Goal: Task Accomplishment & Management: Use online tool/utility

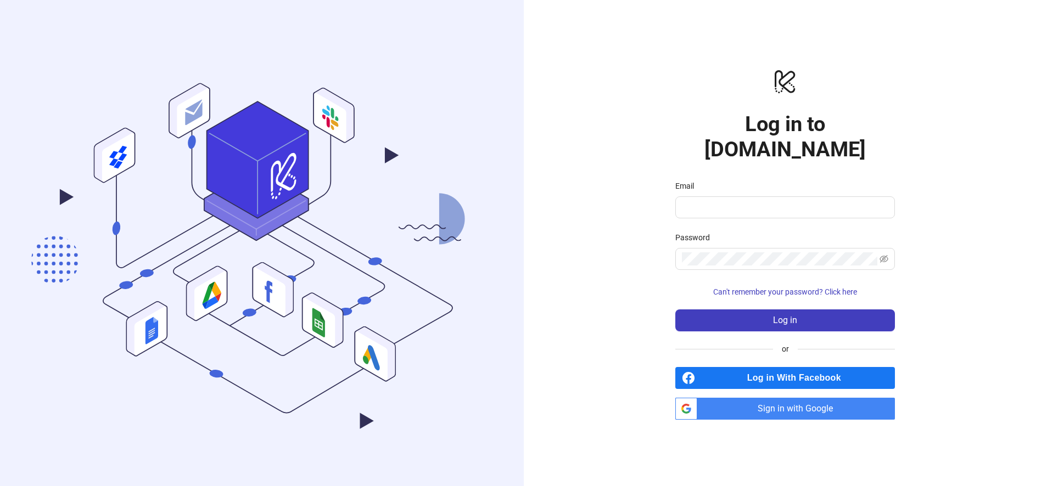
click at [784, 400] on span "Sign in with Google" at bounding box center [797, 409] width 193 height 22
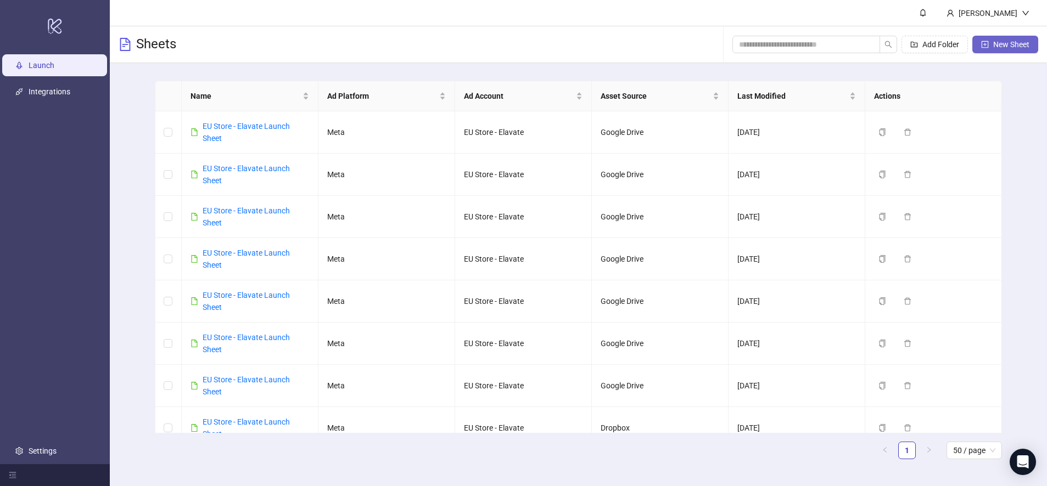
click at [1002, 47] on span "New Sheet" at bounding box center [1011, 44] width 36 height 9
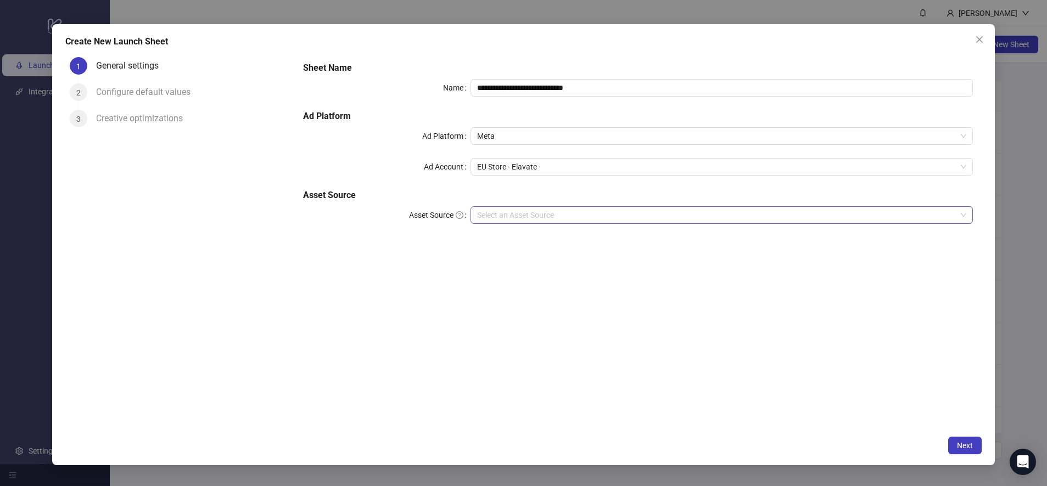
click at [565, 216] on input "Asset Source" at bounding box center [716, 215] width 479 height 16
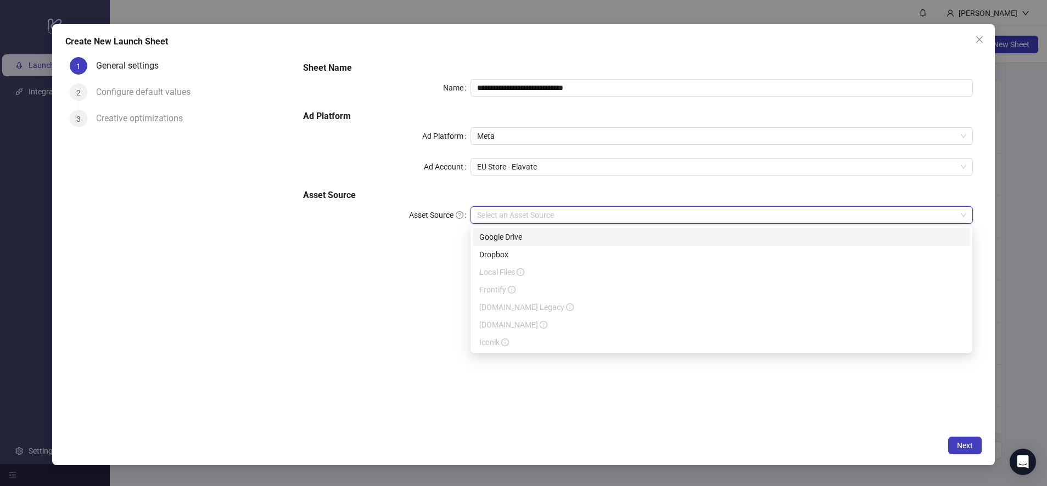
click at [547, 238] on div "Google Drive" at bounding box center [721, 237] width 484 height 12
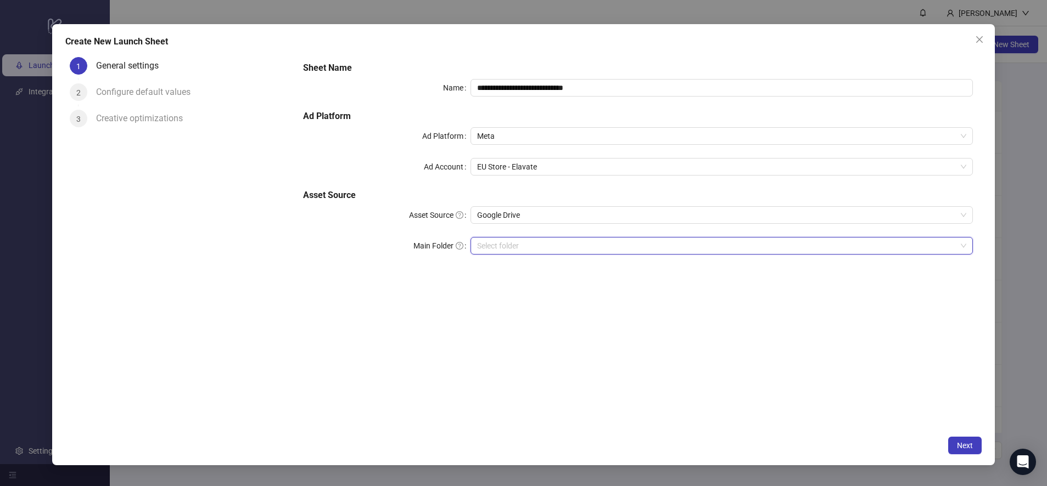
click at [625, 243] on input "Main Folder" at bounding box center [716, 246] width 479 height 16
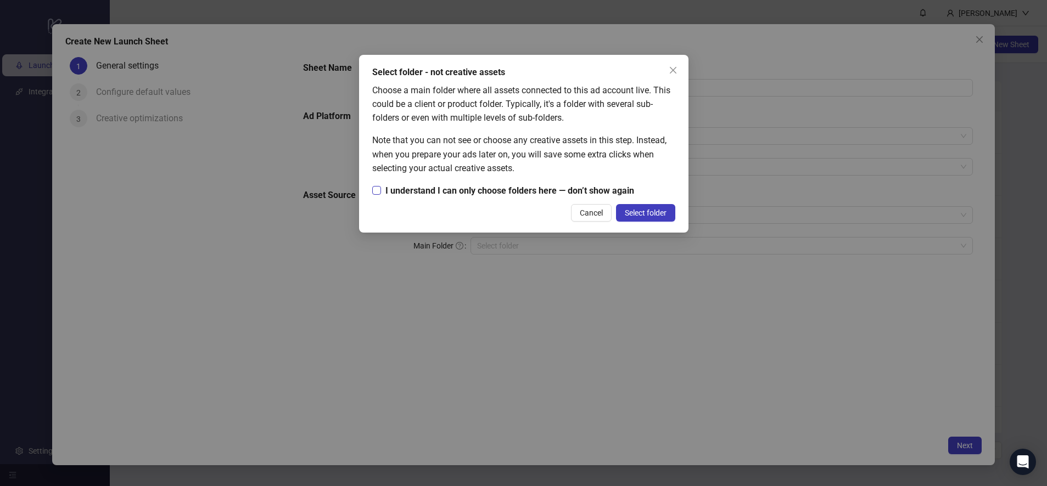
click at [482, 189] on span "I understand I can only choose folders here — don’t show again" at bounding box center [509, 191] width 257 height 14
click at [653, 212] on span "Select folder" at bounding box center [646, 213] width 42 height 9
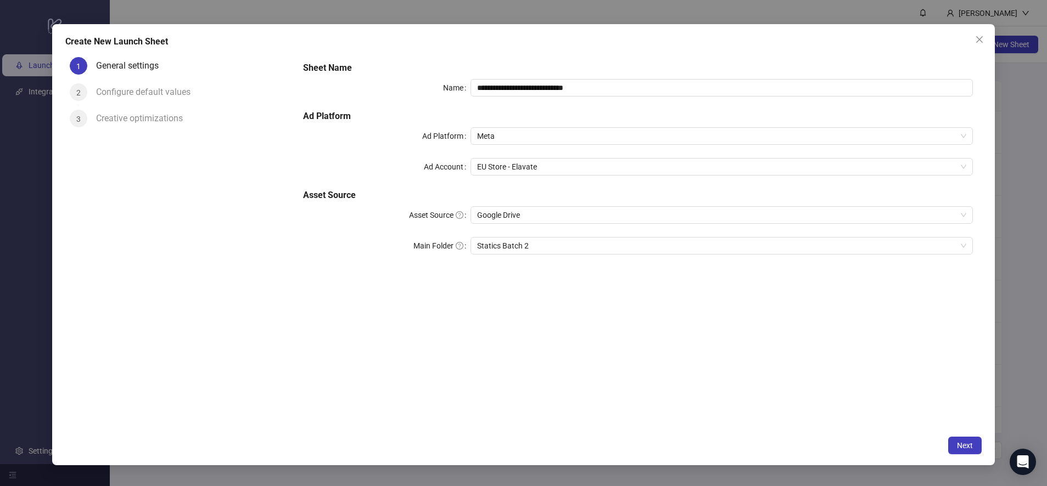
drag, startPoint x: 971, startPoint y: 447, endPoint x: 946, endPoint y: 431, distance: 30.1
click at [971, 447] on span "Next" at bounding box center [965, 445] width 16 height 9
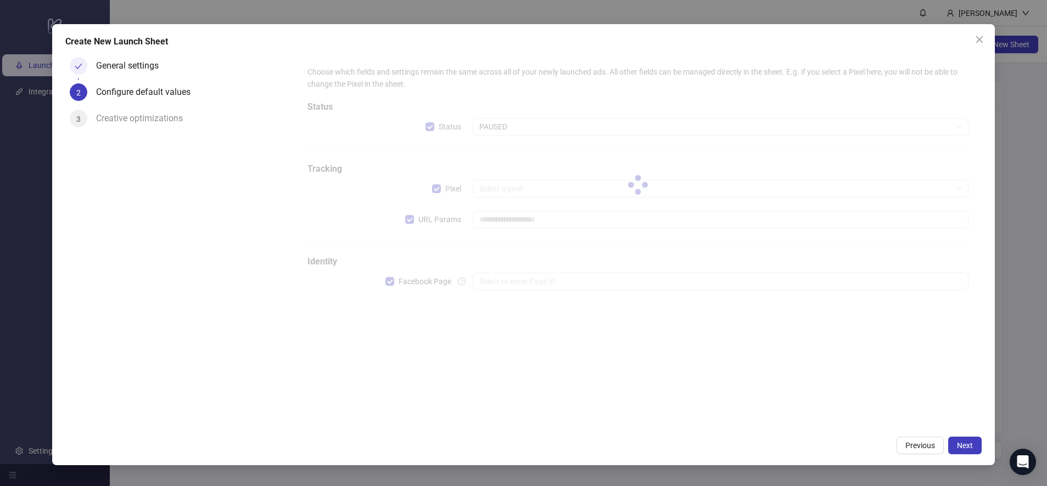
type input "**********"
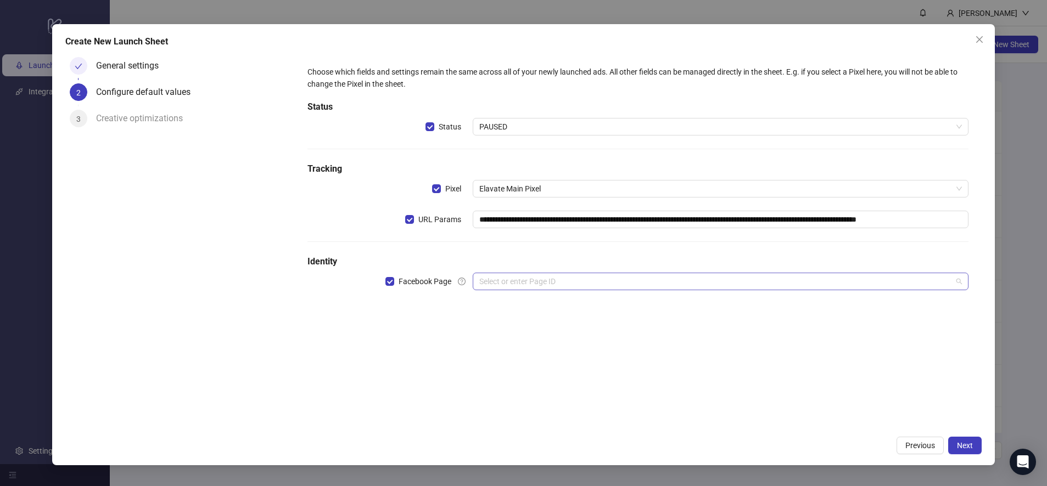
click at [518, 276] on input "search" at bounding box center [715, 281] width 472 height 16
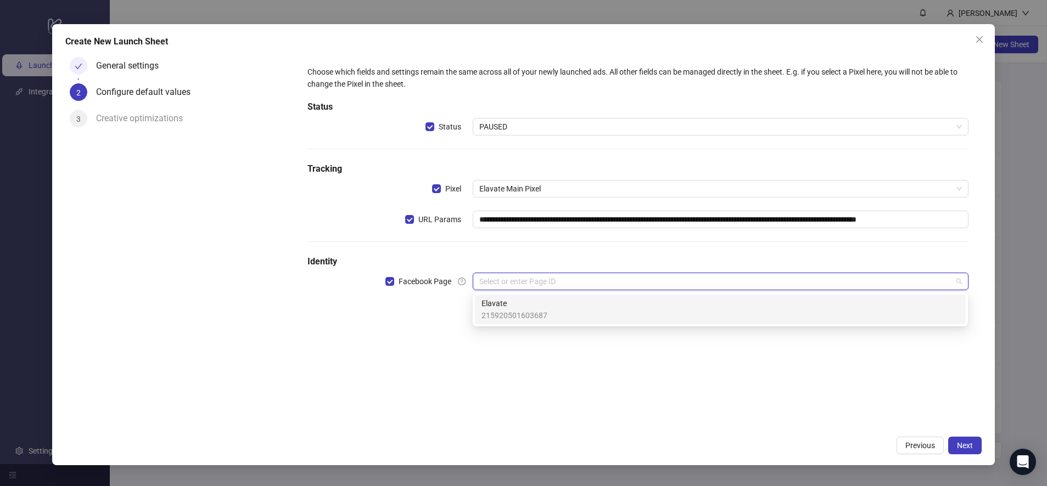
click at [520, 316] on span "215920501603687" at bounding box center [514, 316] width 66 height 12
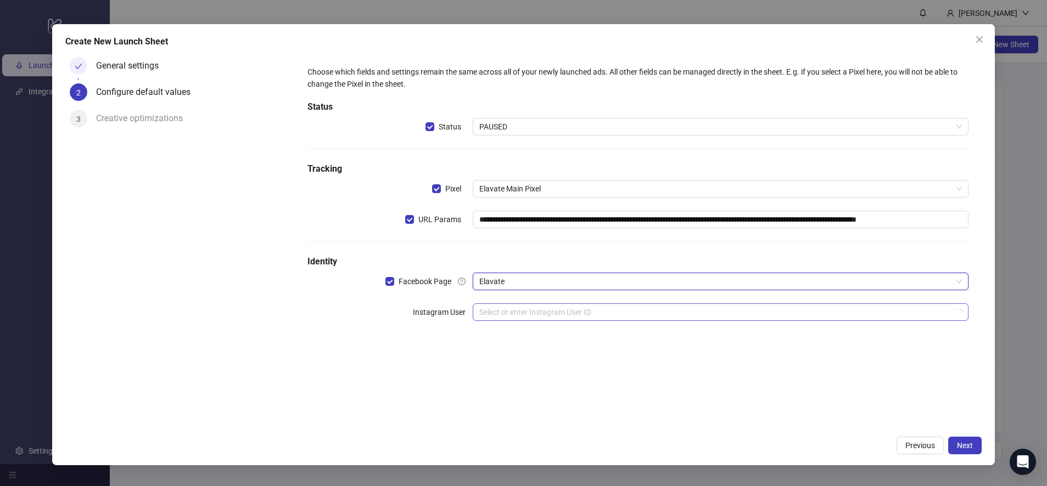
click at [520, 313] on input "search" at bounding box center [715, 312] width 472 height 16
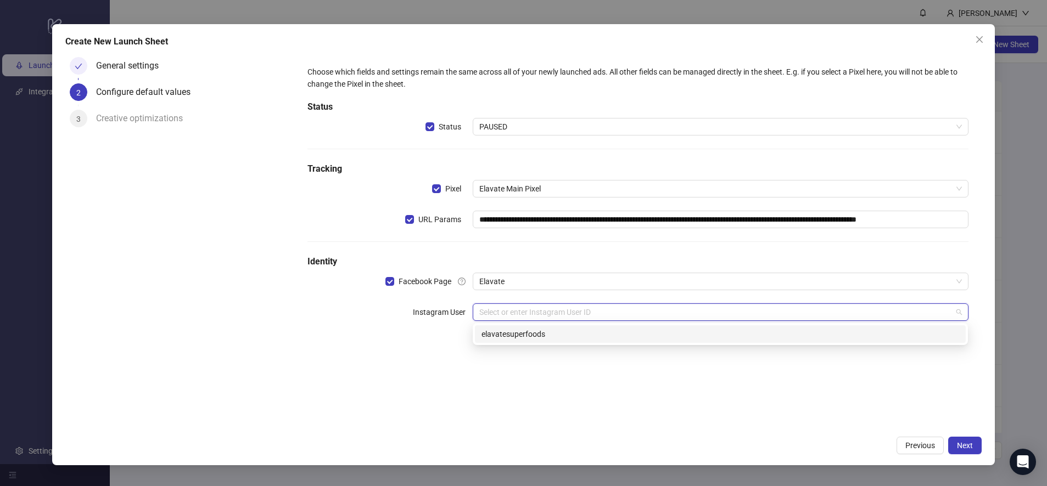
click at [531, 334] on div "elavatesuperfoods" at bounding box center [719, 334] width 477 height 12
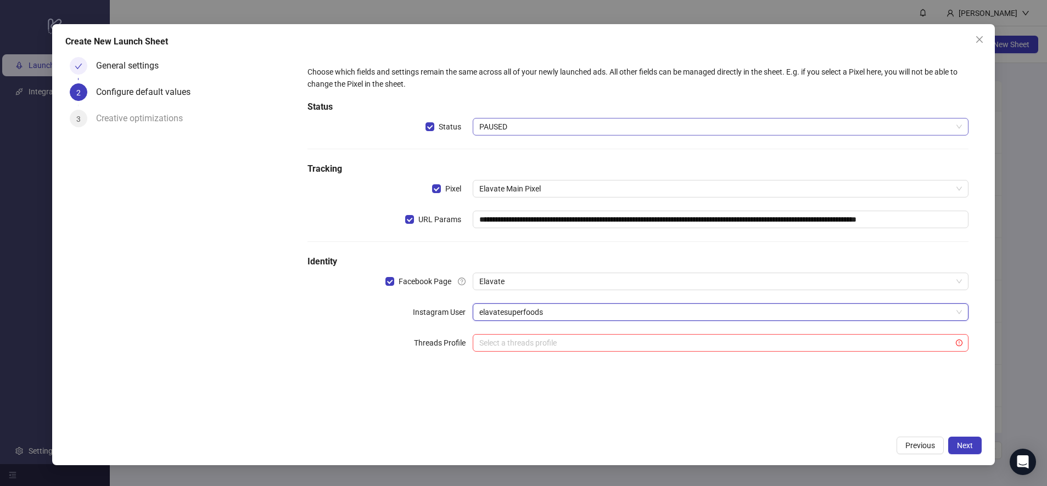
click at [529, 126] on span "PAUSED" at bounding box center [720, 127] width 482 height 16
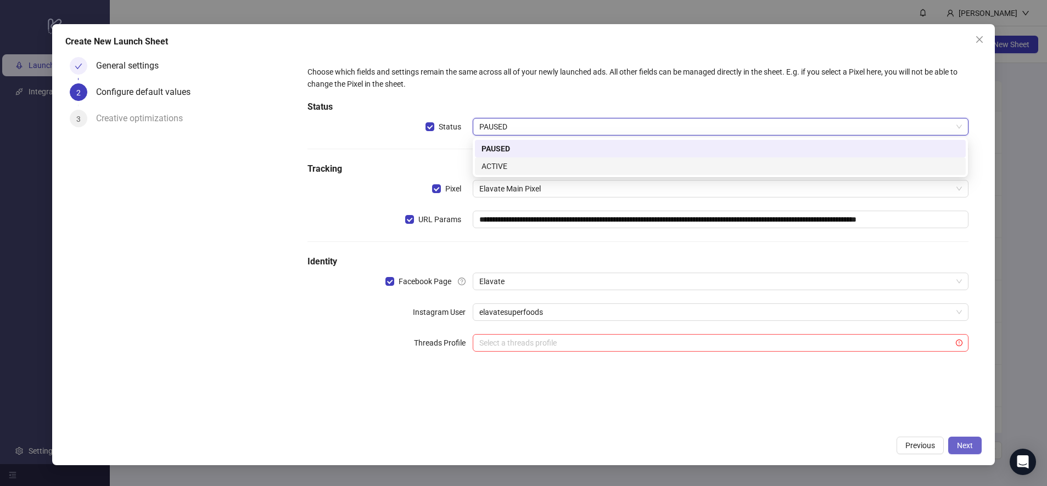
click at [965, 443] on span "Next" at bounding box center [965, 445] width 16 height 9
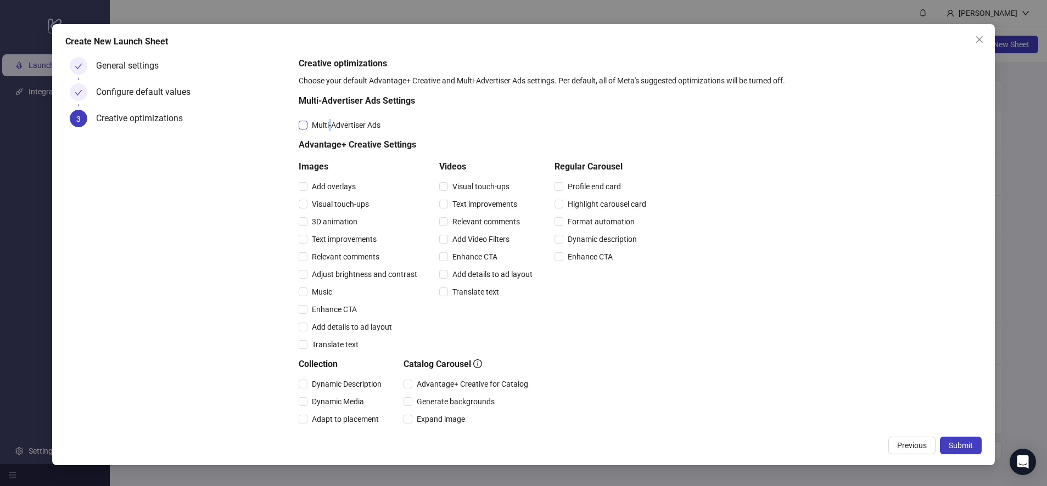
click at [330, 123] on span "Multi-Advertiser Ads" at bounding box center [345, 125] width 77 height 12
click at [340, 205] on span "Visual touch-ups" at bounding box center [340, 204] width 66 height 12
drag, startPoint x: 341, startPoint y: 222, endPoint x: 342, endPoint y: 241, distance: 19.2
click at [341, 221] on span "3D animation" at bounding box center [334, 222] width 54 height 12
click at [345, 227] on span "3D animation" at bounding box center [334, 222] width 54 height 12
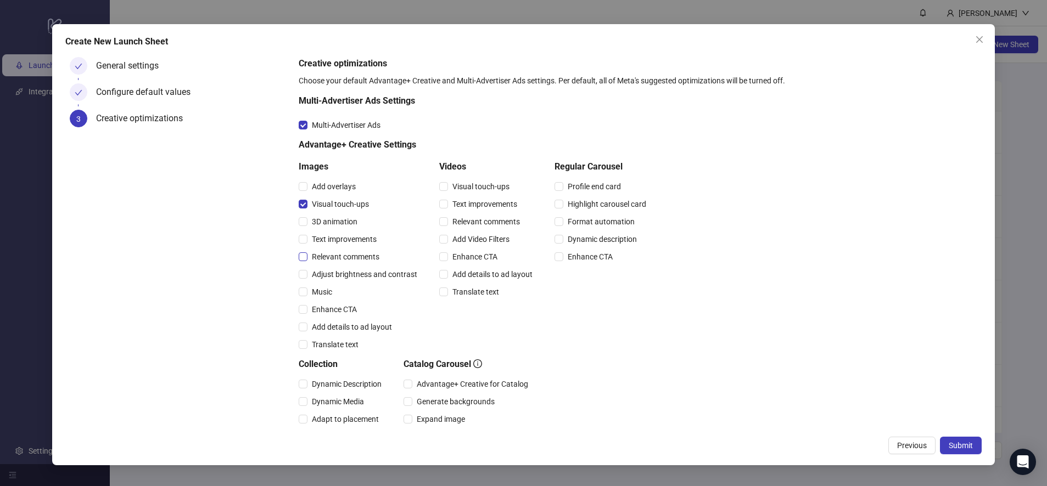
click at [355, 257] on span "Relevant comments" at bounding box center [345, 257] width 76 height 12
drag, startPoint x: 362, startPoint y: 271, endPoint x: 345, endPoint y: 289, distance: 25.6
click at [362, 271] on span "Adjust brightness and contrast" at bounding box center [364, 274] width 114 height 12
click at [336, 311] on span "Enhance CTA" at bounding box center [334, 310] width 54 height 12
click at [341, 302] on div "Enhance CTA" at bounding box center [360, 310] width 123 height 18
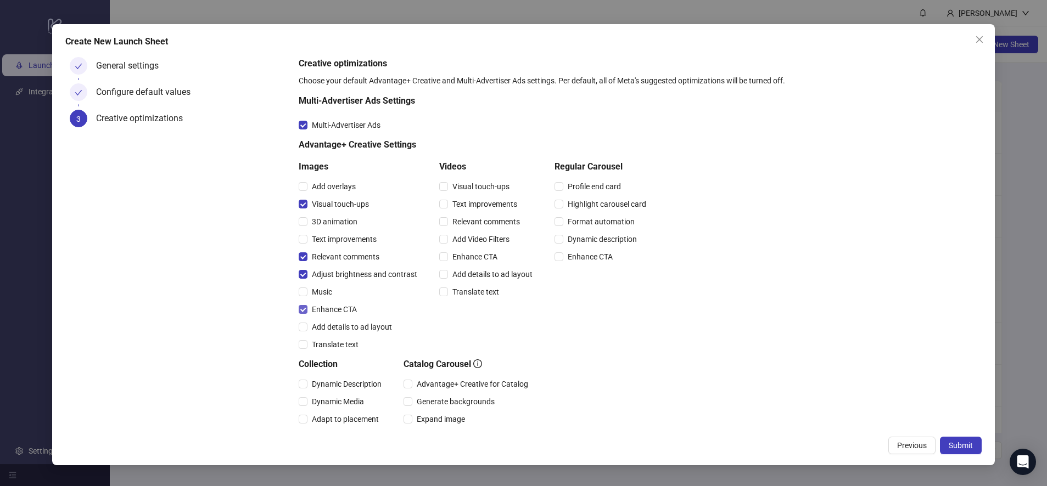
click at [341, 311] on span "Enhance CTA" at bounding box center [334, 310] width 54 height 12
drag, startPoint x: 350, startPoint y: 326, endPoint x: 344, endPoint y: 336, distance: 12.0
click at [350, 326] on span "Add details to ad layout" at bounding box center [351, 327] width 89 height 12
drag, startPoint x: 957, startPoint y: 443, endPoint x: 951, endPoint y: 442, distance: 6.3
click at [957, 443] on span "Submit" at bounding box center [960, 445] width 24 height 9
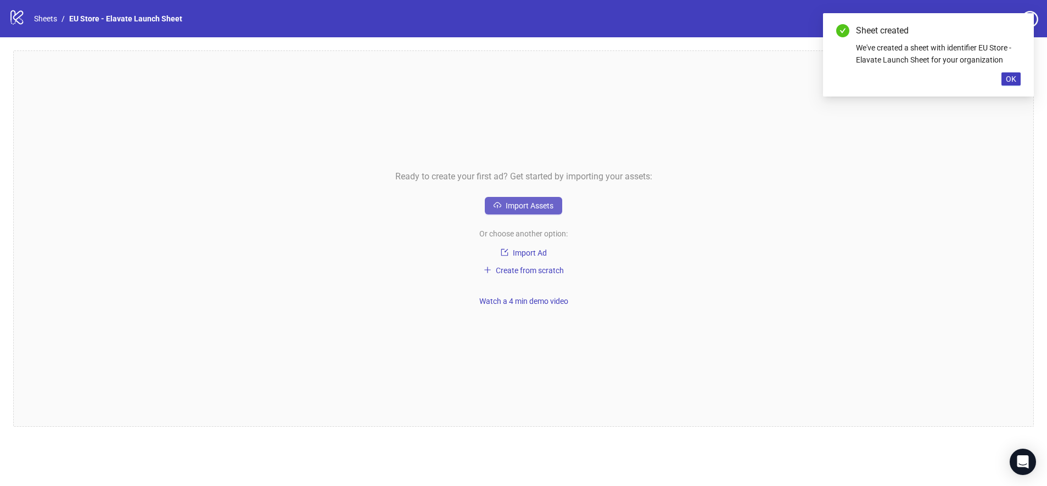
click at [519, 202] on span "Import Assets" at bounding box center [529, 205] width 48 height 9
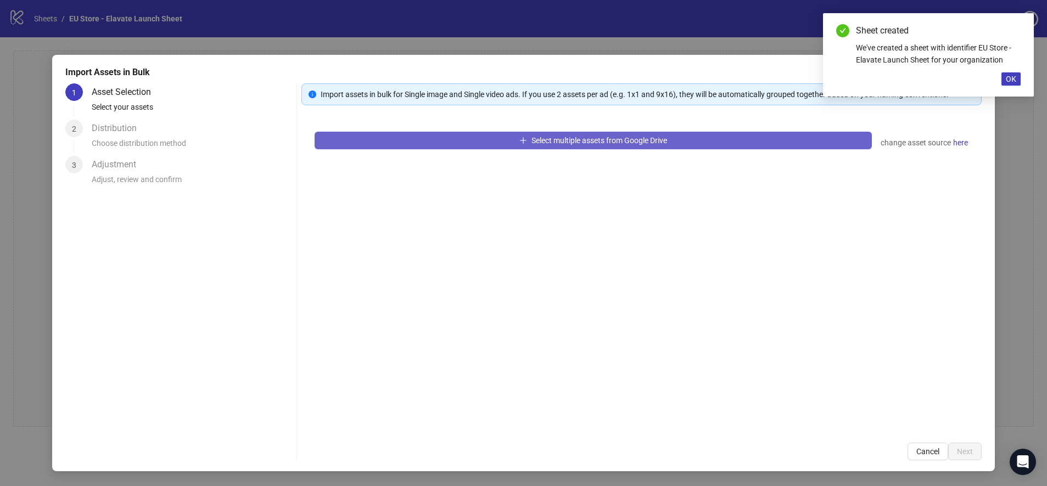
click at [431, 143] on button "Select multiple assets from Google Drive" at bounding box center [592, 141] width 557 height 18
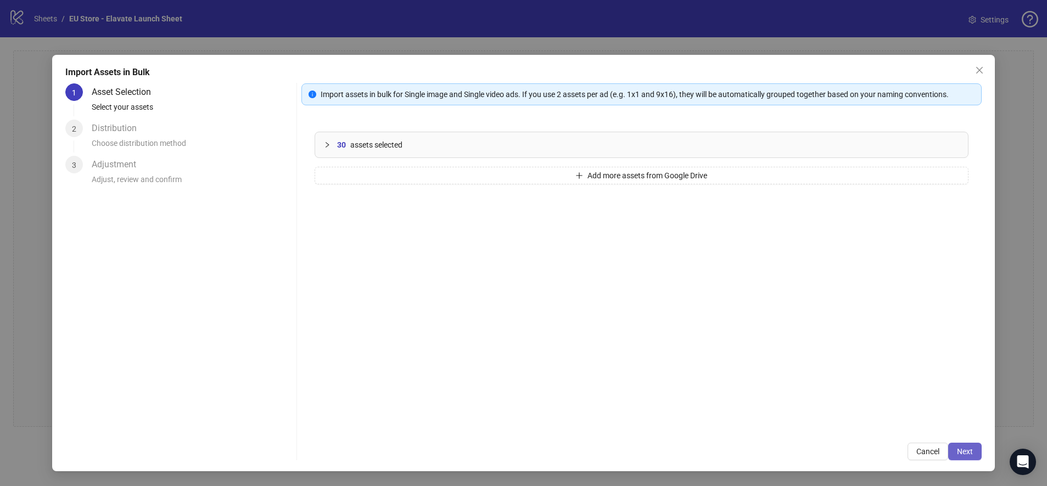
click at [961, 458] on button "Next" at bounding box center [964, 452] width 33 height 18
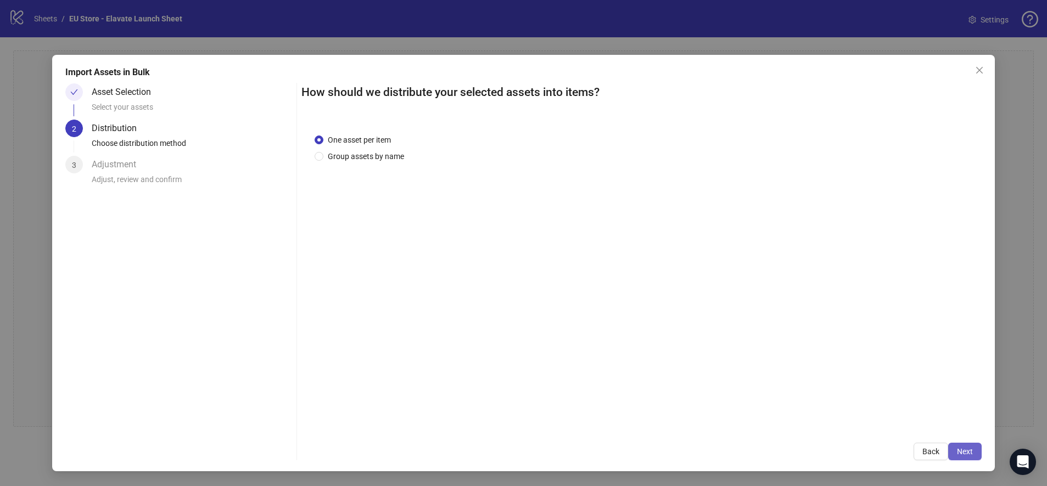
click at [973, 452] on button "Next" at bounding box center [964, 452] width 33 height 18
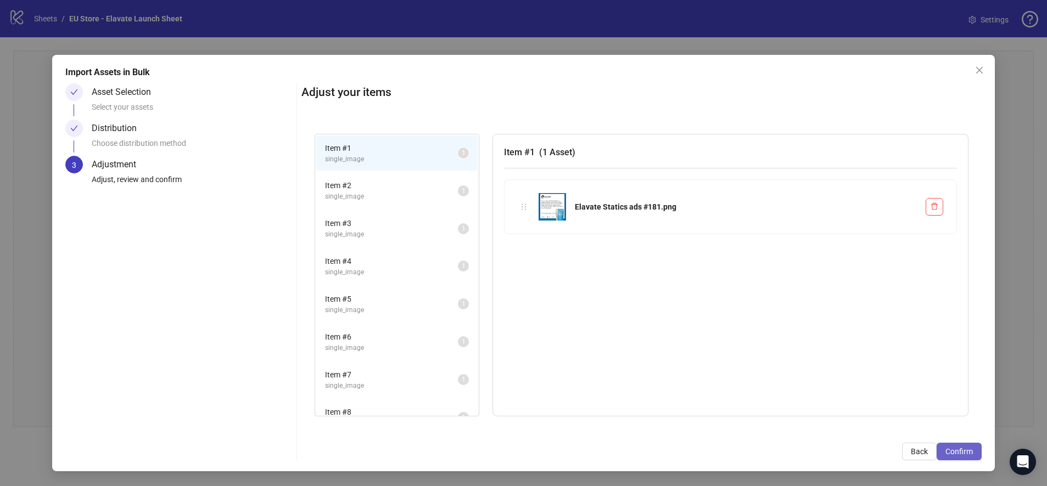
click at [973, 451] on button "Confirm" at bounding box center [958, 452] width 45 height 18
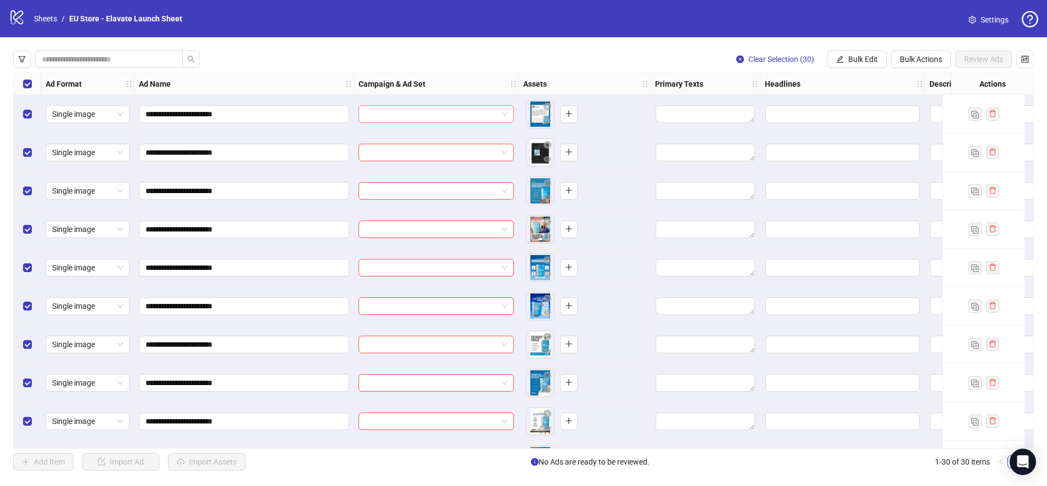
click at [373, 113] on input "search" at bounding box center [431, 114] width 132 height 16
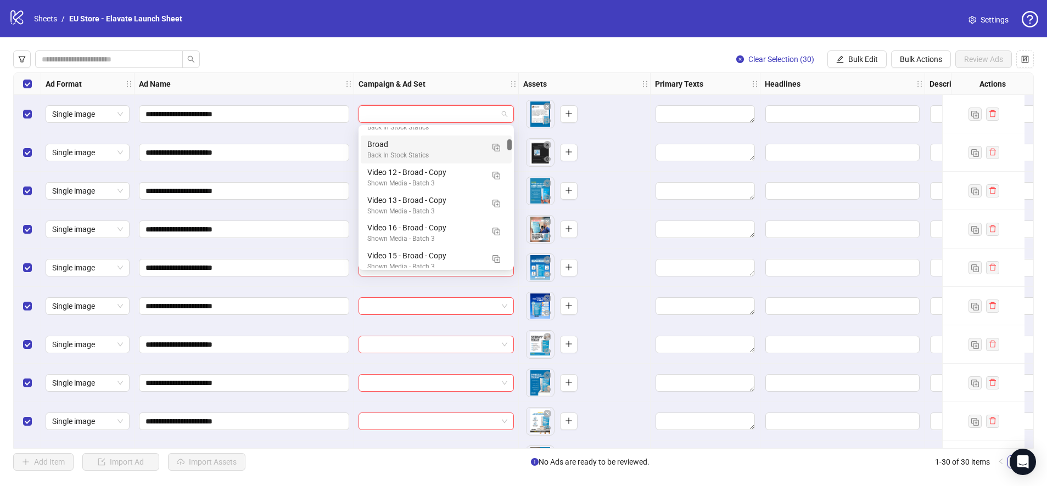
scroll to position [623, 0]
click at [496, 147] on img "button" at bounding box center [496, 148] width 8 height 8
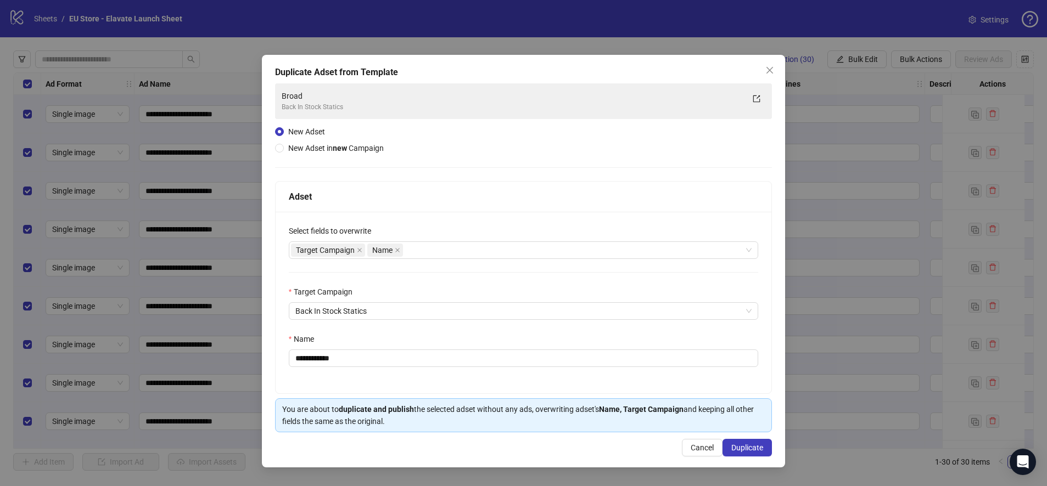
click at [324, 144] on span "New Adset in new Campaign" at bounding box center [335, 148] width 95 height 9
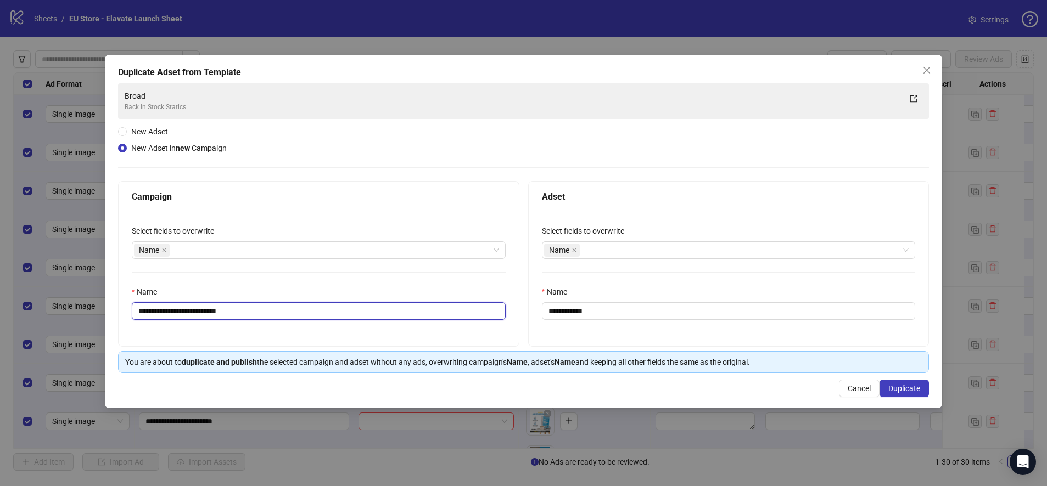
click at [295, 311] on input "**********" at bounding box center [319, 311] width 374 height 18
type input "**********"
click at [908, 389] on span "Duplicate" at bounding box center [904, 388] width 32 height 9
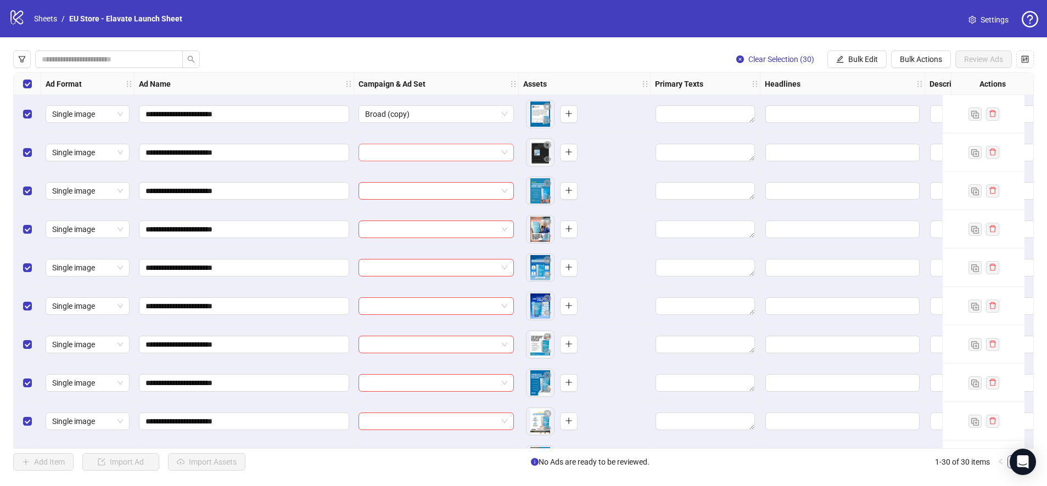
click at [419, 149] on input "search" at bounding box center [431, 152] width 132 height 16
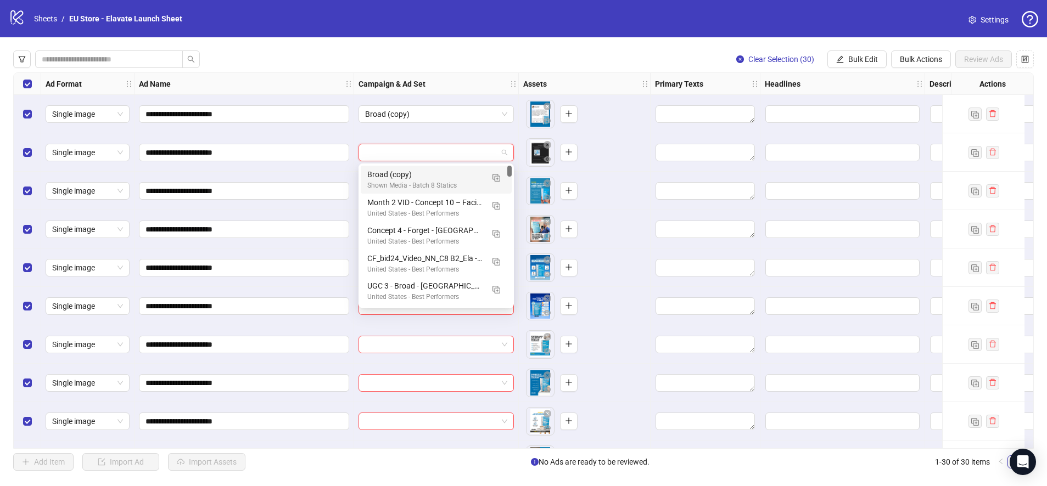
drag, startPoint x: 414, startPoint y: 178, endPoint x: 422, endPoint y: 211, distance: 34.2
click at [415, 184] on div "Broad (copy) Shown Media - Batch 8 Statics" at bounding box center [425, 179] width 116 height 23
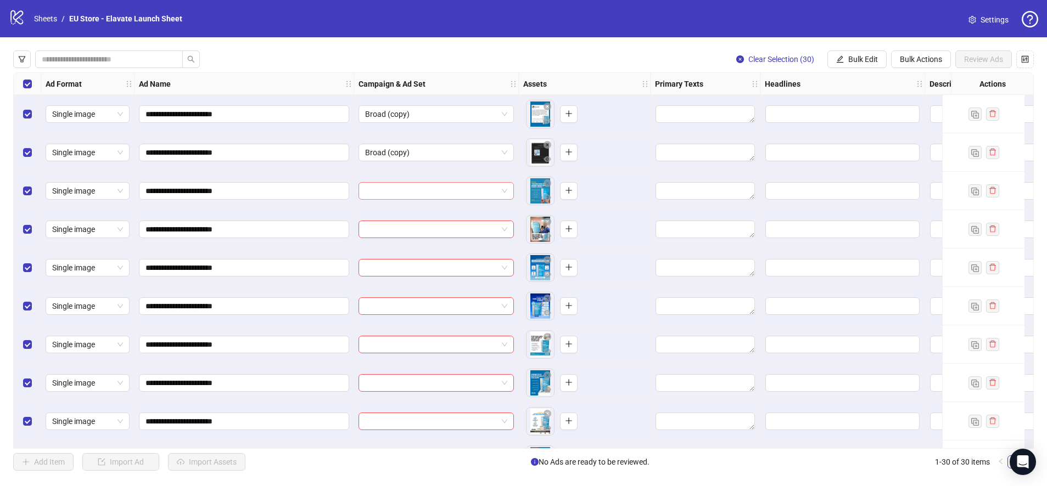
click at [421, 196] on input "search" at bounding box center [431, 191] width 132 height 16
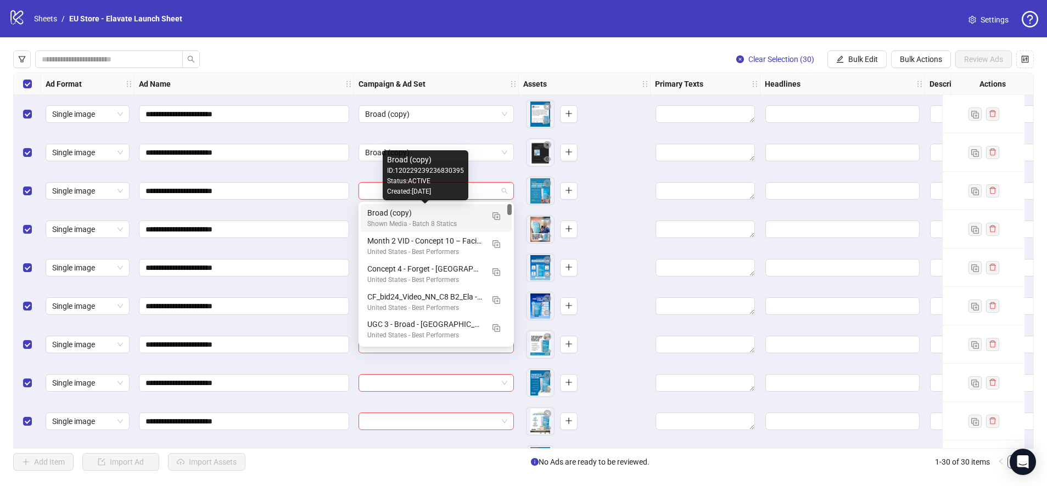
click at [412, 213] on div "Broad (copy)" at bounding box center [425, 213] width 116 height 12
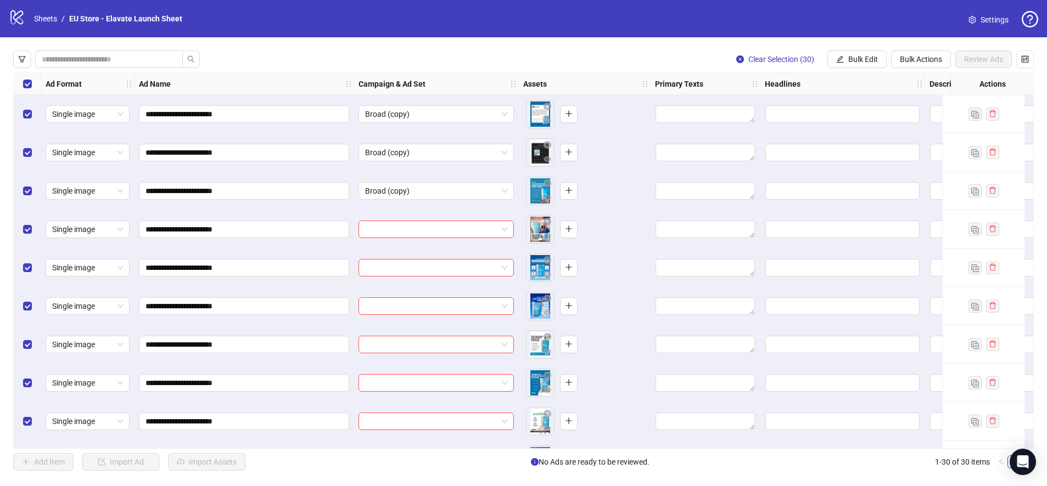
click at [415, 243] on div at bounding box center [436, 229] width 165 height 38
click at [404, 233] on input "search" at bounding box center [431, 229] width 132 height 16
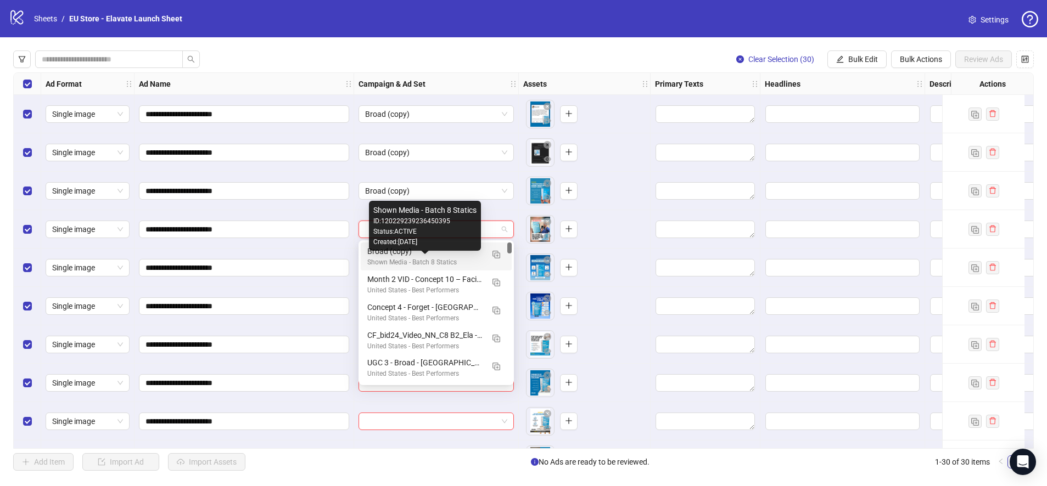
click at [398, 258] on div "Shown Media - Batch 8 Statics" at bounding box center [425, 262] width 116 height 10
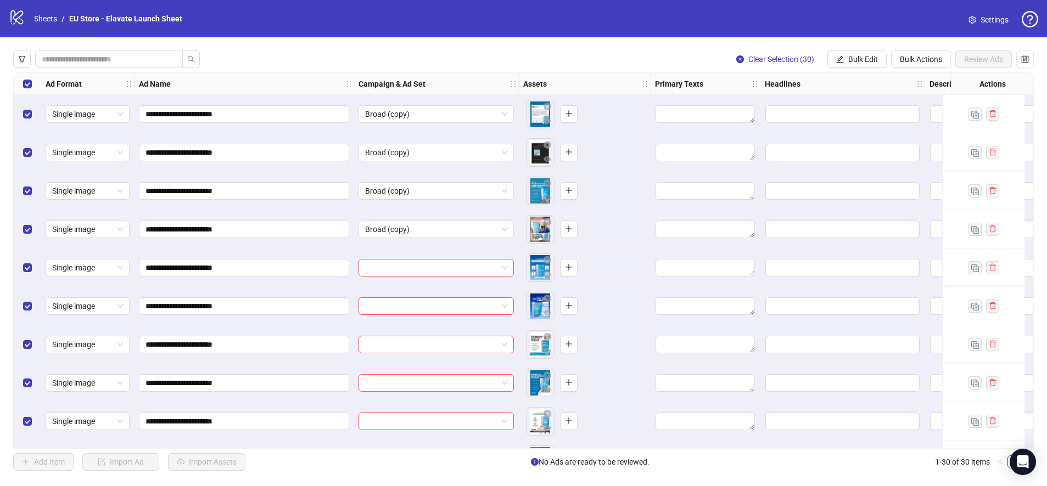
click at [409, 278] on div at bounding box center [436, 268] width 165 height 38
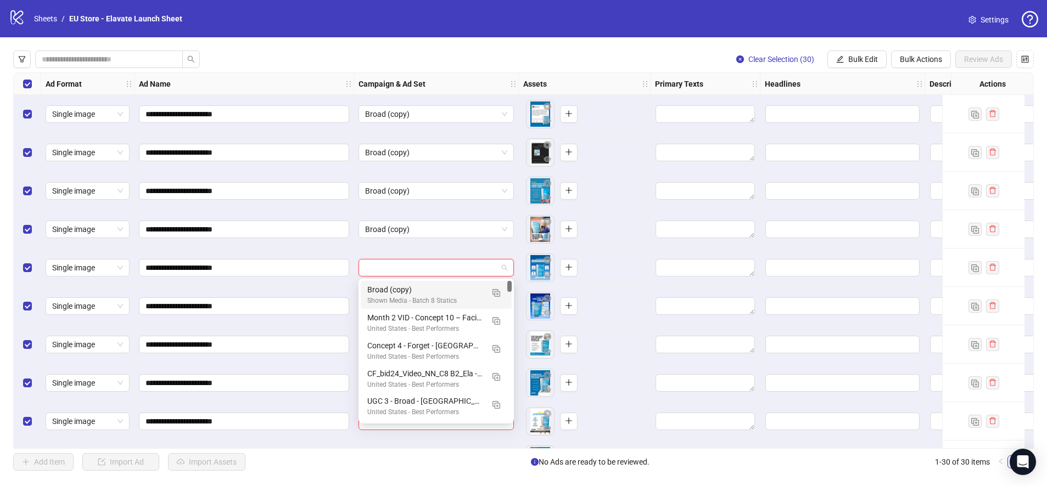
drag, startPoint x: 409, startPoint y: 269, endPoint x: 410, endPoint y: 292, distance: 22.5
click at [409, 269] on input "search" at bounding box center [431, 268] width 132 height 16
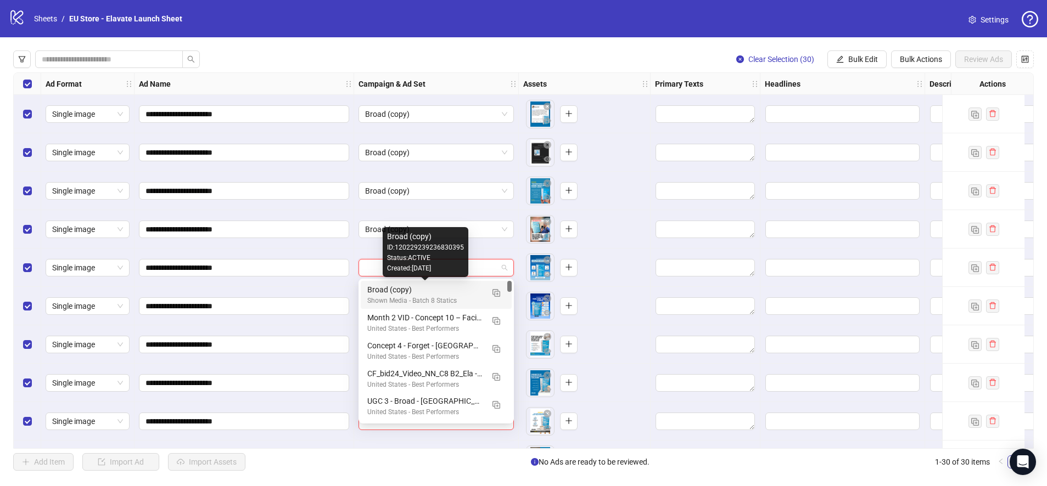
click at [410, 292] on div "Broad (copy)" at bounding box center [425, 290] width 116 height 12
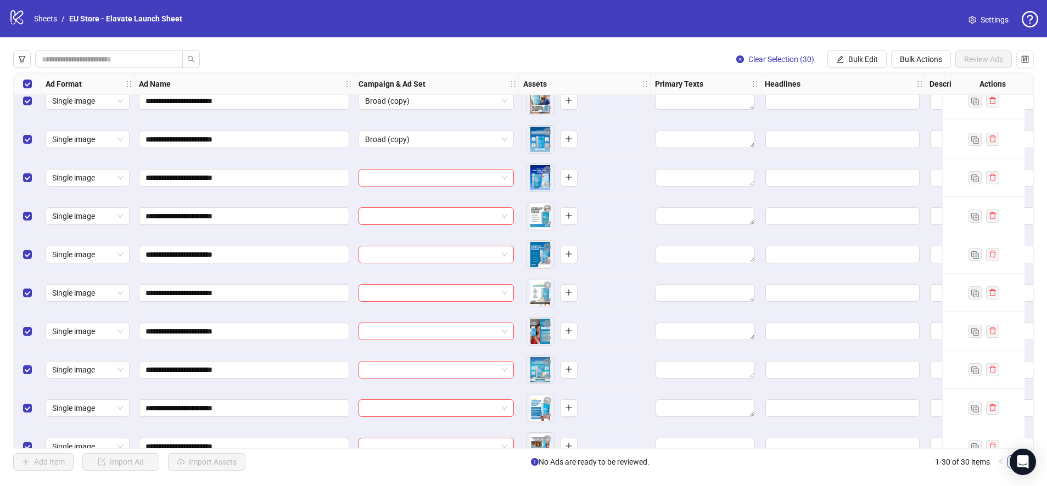
scroll to position [130, 0]
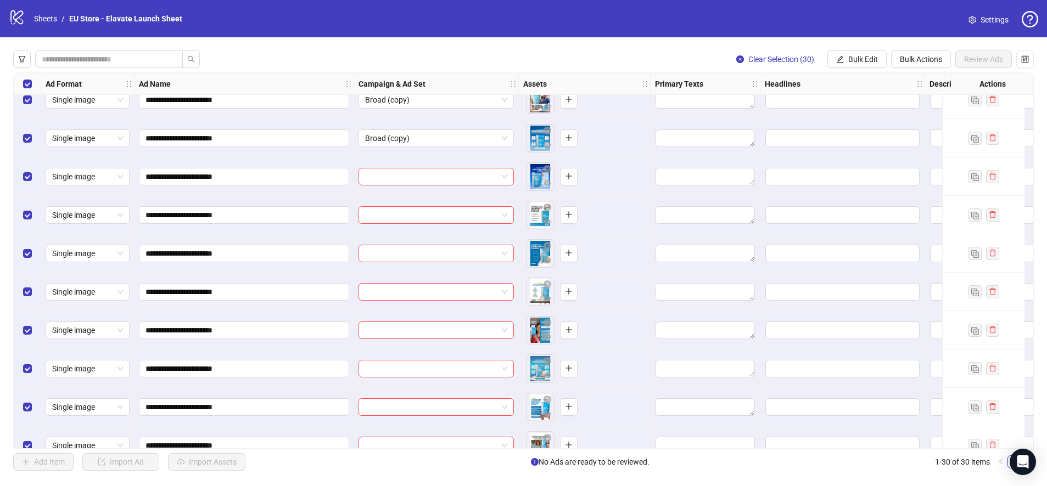
drag, startPoint x: 412, startPoint y: 179, endPoint x: 412, endPoint y: 186, distance: 7.1
click at [412, 179] on input "search" at bounding box center [431, 176] width 132 height 16
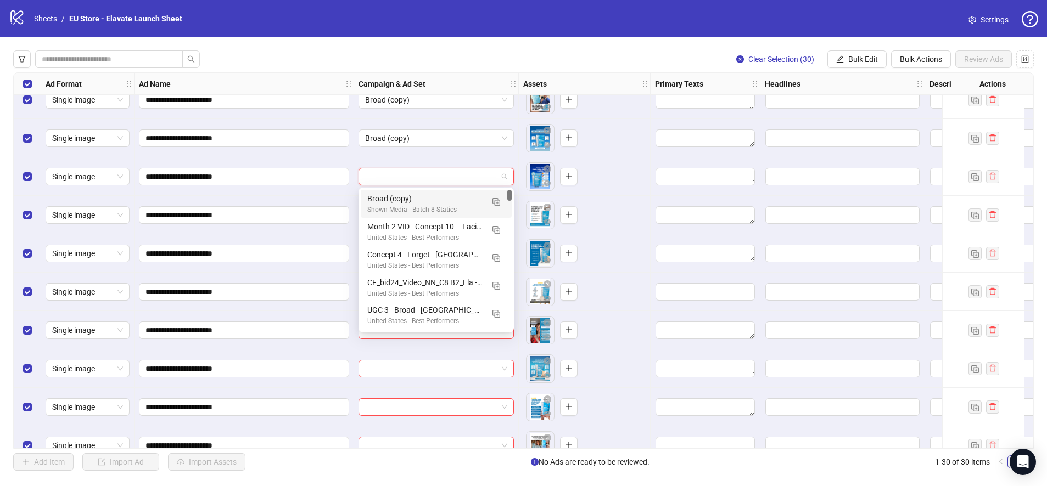
drag, startPoint x: 416, startPoint y: 201, endPoint x: 416, endPoint y: 222, distance: 20.3
click at [416, 202] on div "Broad (copy)" at bounding box center [425, 199] width 116 height 12
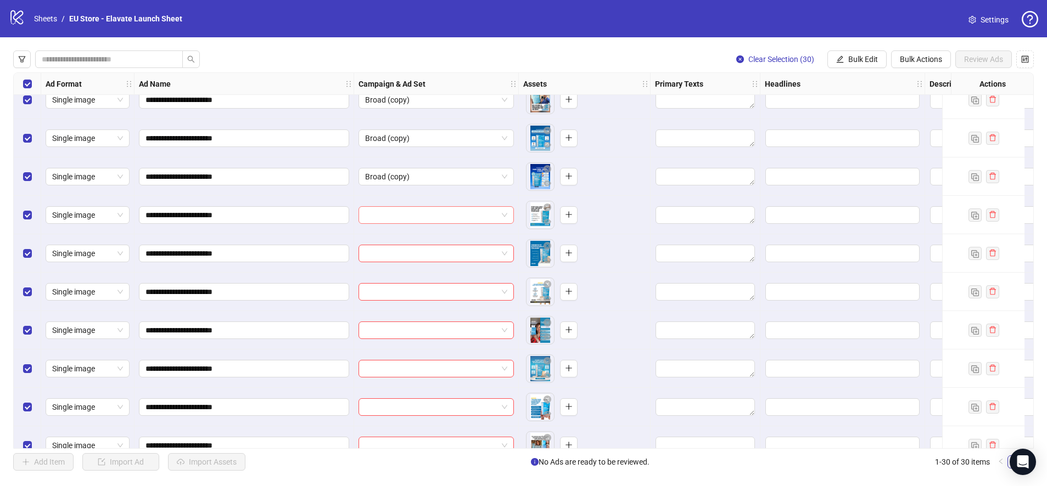
drag, startPoint x: 415, startPoint y: 227, endPoint x: 415, endPoint y: 213, distance: 13.2
click at [415, 224] on div at bounding box center [436, 215] width 165 height 38
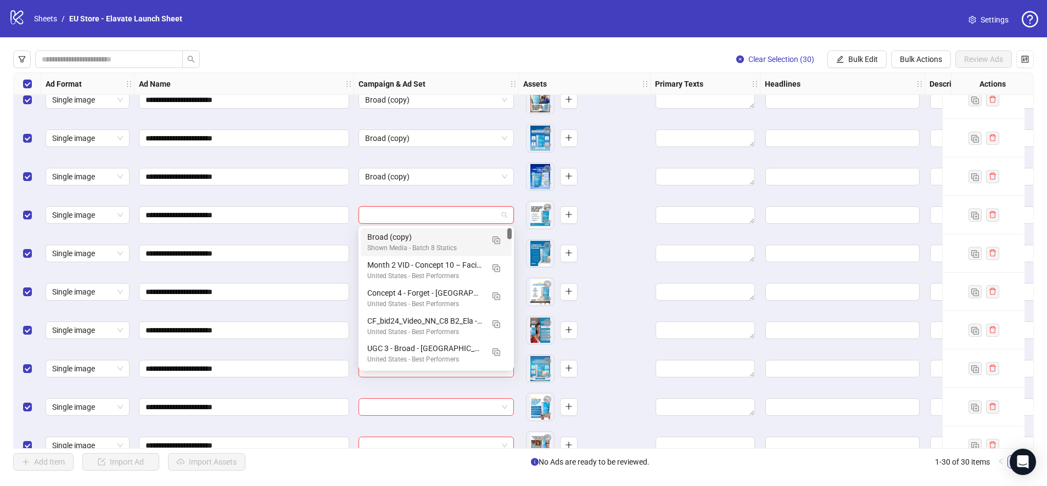
click at [416, 217] on input "search" at bounding box center [431, 215] width 132 height 16
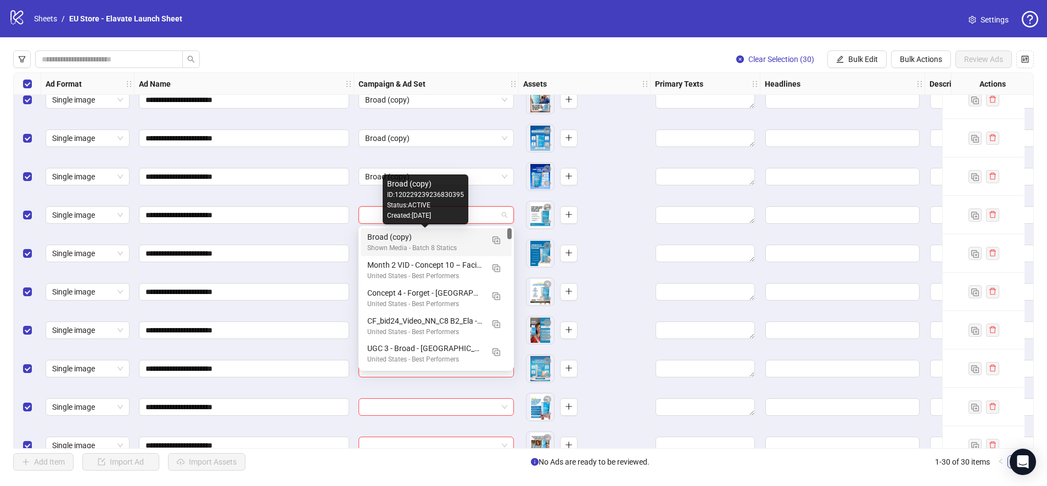
drag, startPoint x: 415, startPoint y: 234, endPoint x: 414, endPoint y: 255, distance: 20.9
click at [415, 234] on div "Broad (copy)" at bounding box center [425, 237] width 116 height 12
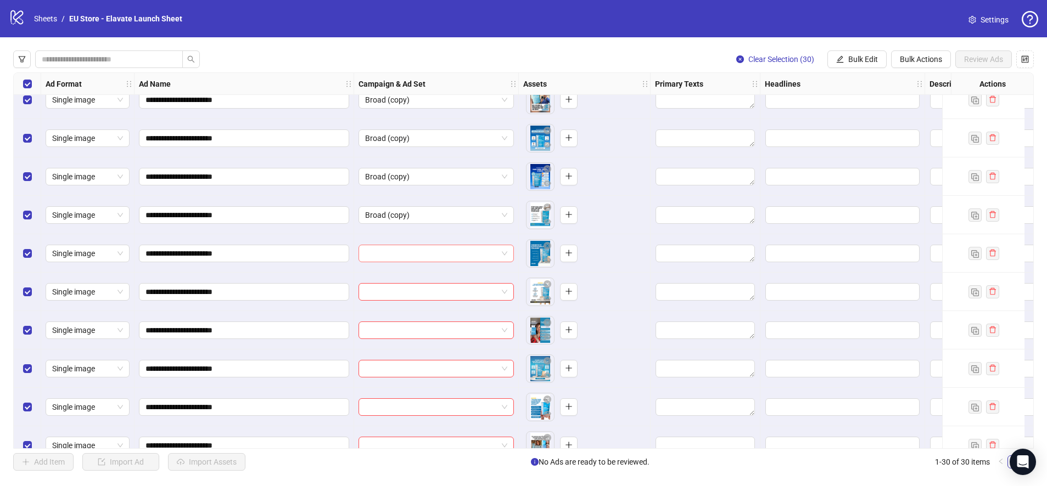
click at [414, 259] on input "search" at bounding box center [431, 253] width 132 height 16
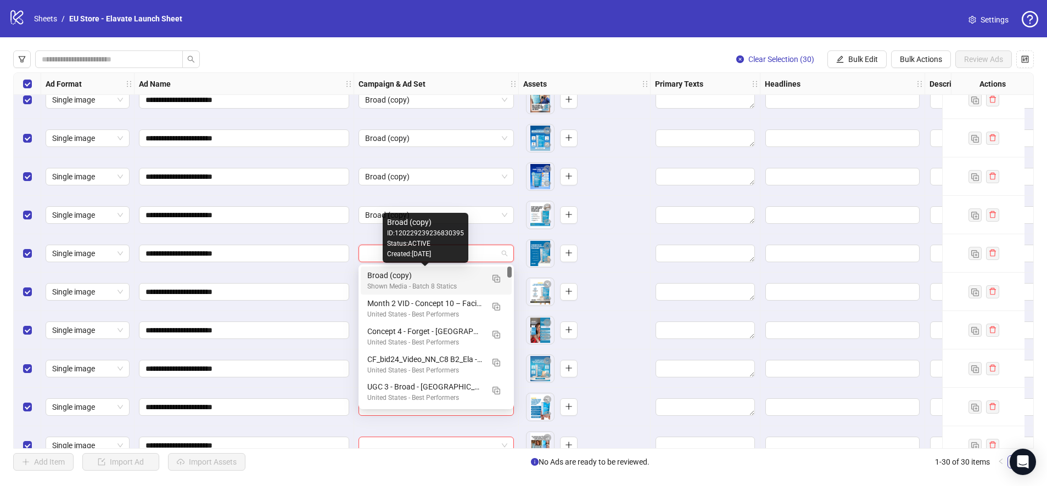
click at [415, 274] on div "Broad (copy)" at bounding box center [425, 275] width 116 height 12
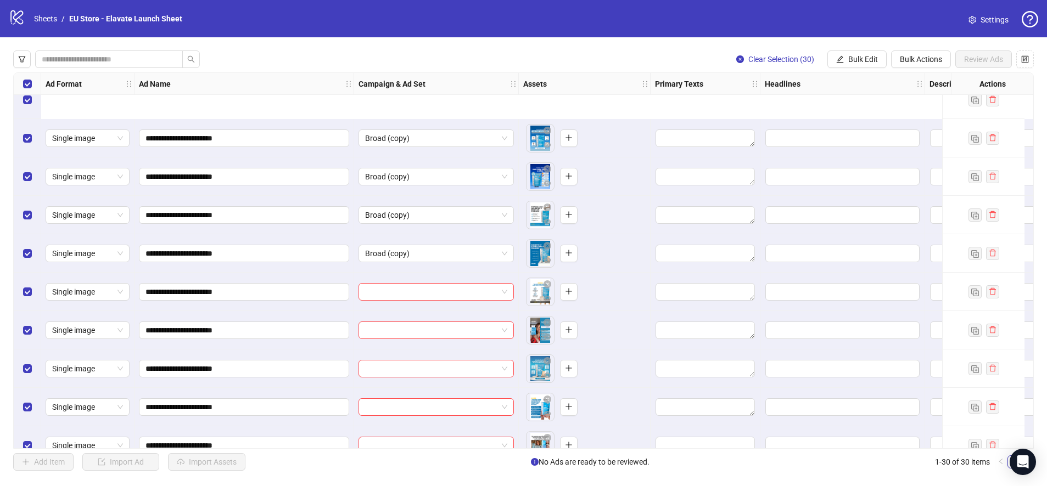
scroll to position [250, 0]
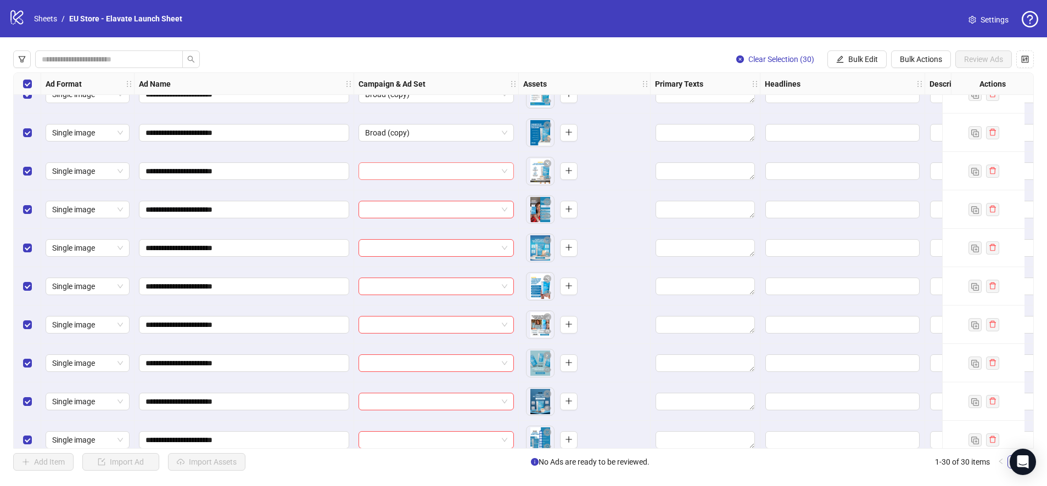
drag, startPoint x: 407, startPoint y: 169, endPoint x: 407, endPoint y: 179, distance: 9.9
click at [407, 170] on input "search" at bounding box center [431, 171] width 132 height 16
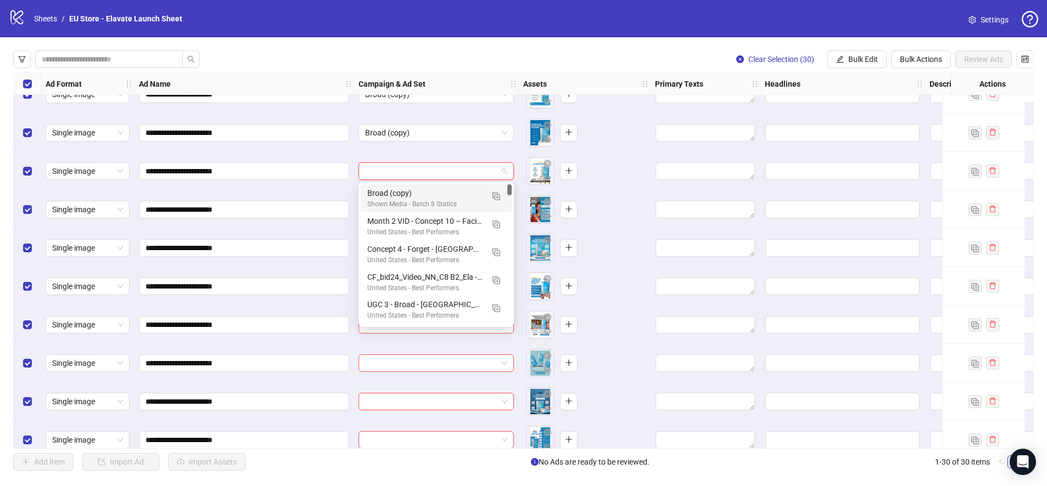
click at [407, 192] on div "Broad (copy)" at bounding box center [425, 193] width 116 height 12
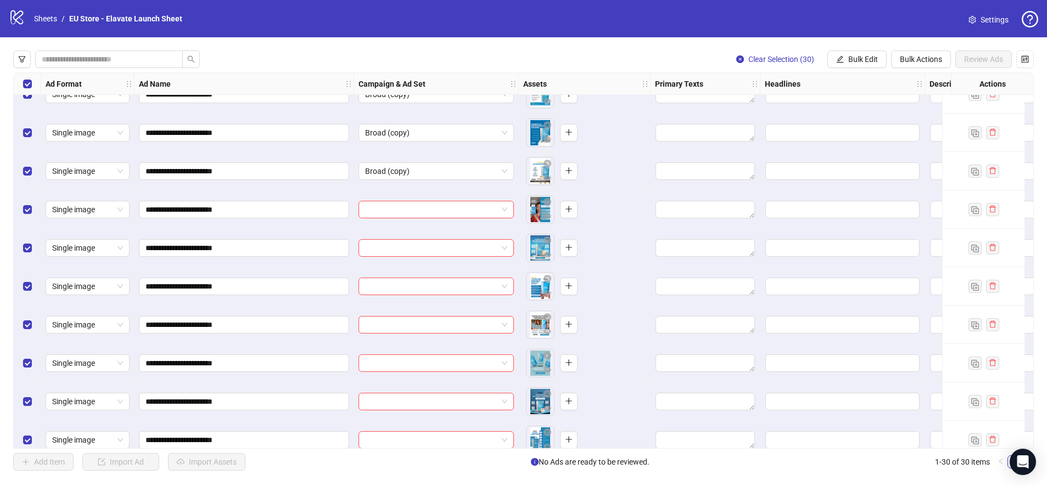
click at [408, 227] on div at bounding box center [436, 209] width 165 height 38
click at [409, 220] on div at bounding box center [436, 209] width 165 height 38
click at [409, 212] on input "search" at bounding box center [431, 209] width 132 height 16
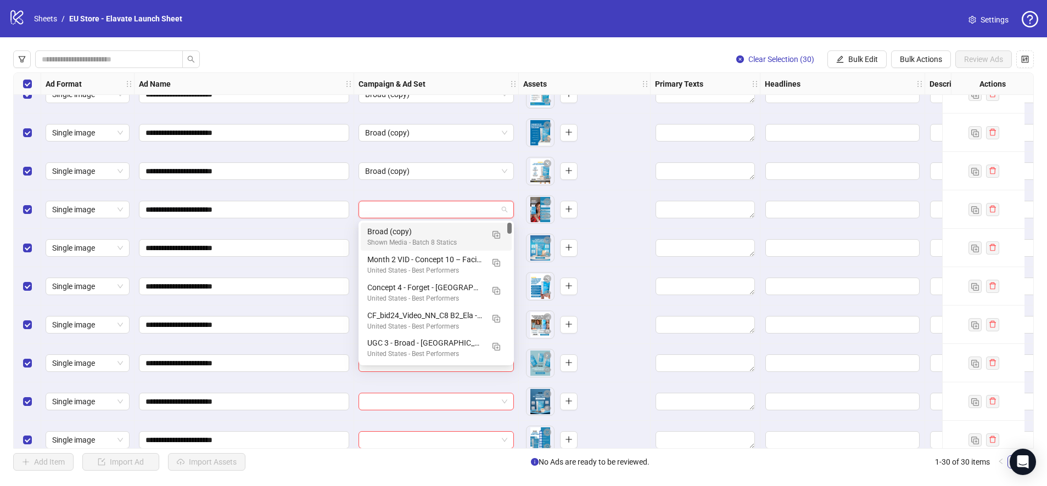
click at [408, 232] on div "Broad (copy)" at bounding box center [425, 232] width 116 height 12
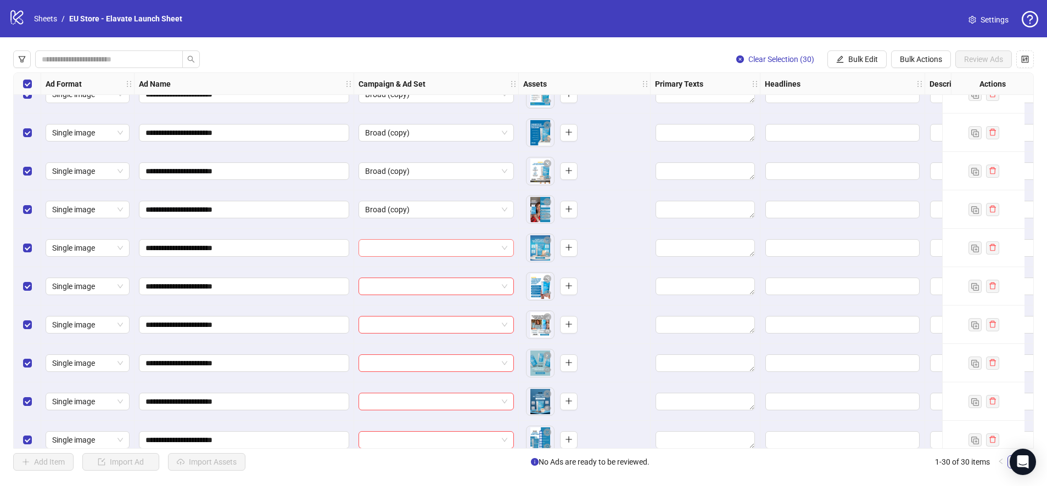
click at [410, 252] on input "search" at bounding box center [431, 248] width 132 height 16
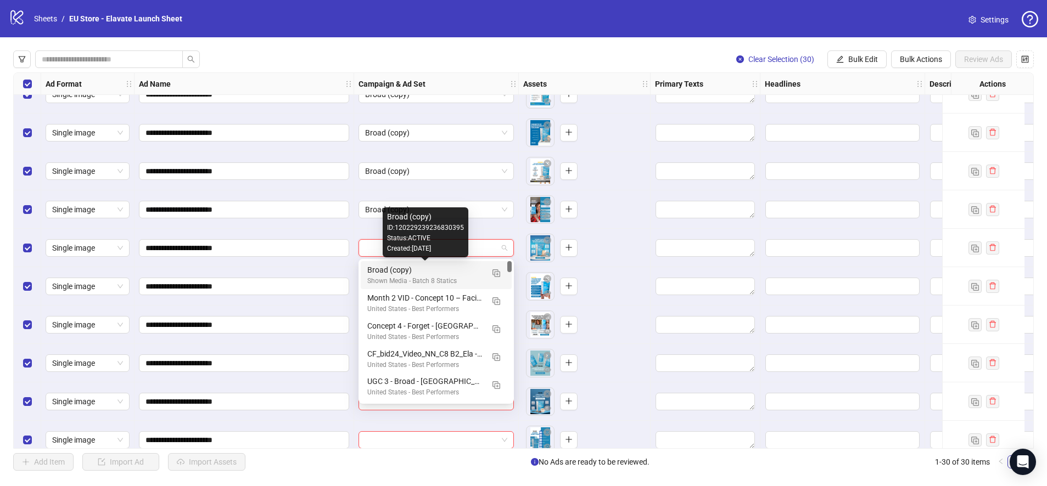
drag, startPoint x: 411, startPoint y: 267, endPoint x: 410, endPoint y: 259, distance: 8.8
click at [411, 267] on div "Broad (copy)" at bounding box center [425, 270] width 116 height 12
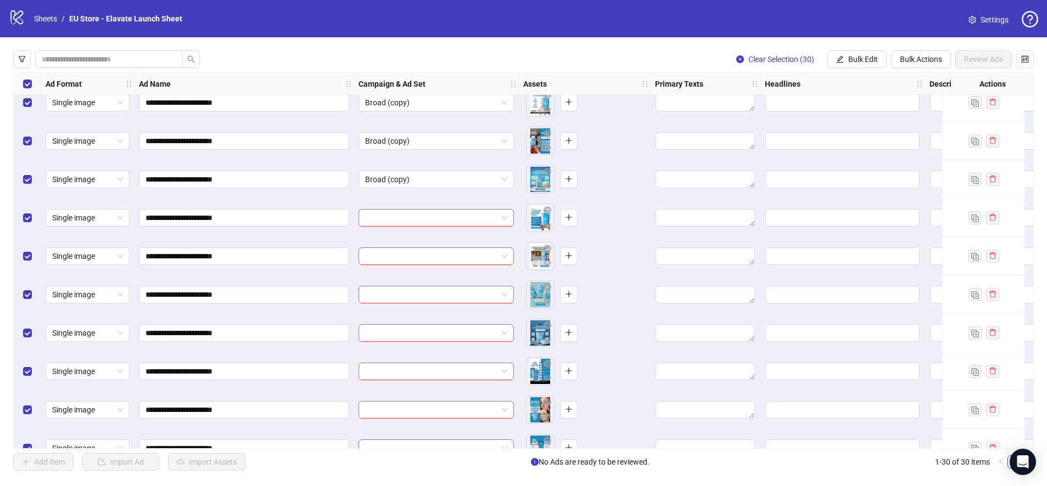
scroll to position [319, 0]
click at [412, 217] on input "search" at bounding box center [431, 217] width 132 height 16
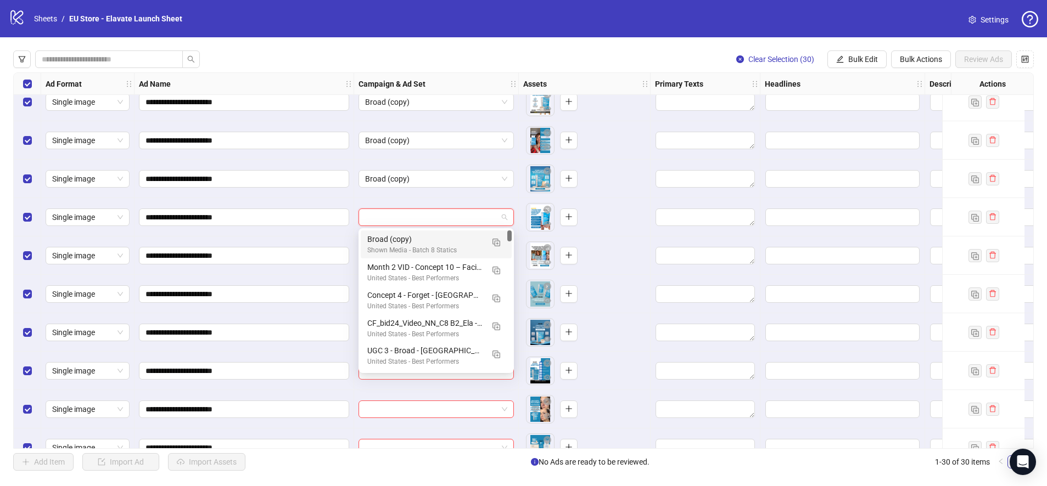
click at [407, 235] on div "Broad (copy)" at bounding box center [425, 239] width 116 height 12
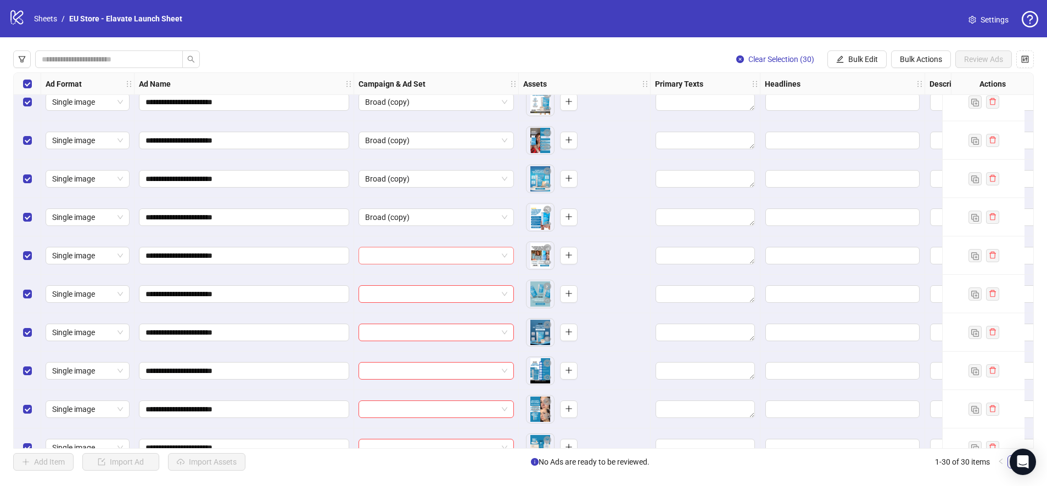
drag, startPoint x: 413, startPoint y: 254, endPoint x: 411, endPoint y: 260, distance: 6.3
click at [413, 254] on input "search" at bounding box center [431, 256] width 132 height 16
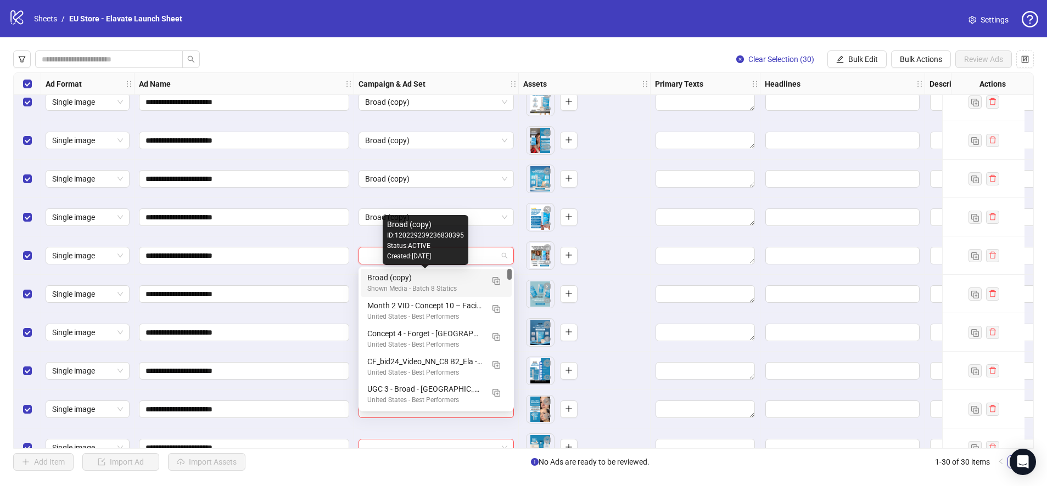
drag, startPoint x: 406, startPoint y: 277, endPoint x: 405, endPoint y: 268, distance: 8.8
click at [406, 276] on div "Broad (copy)" at bounding box center [425, 278] width 116 height 12
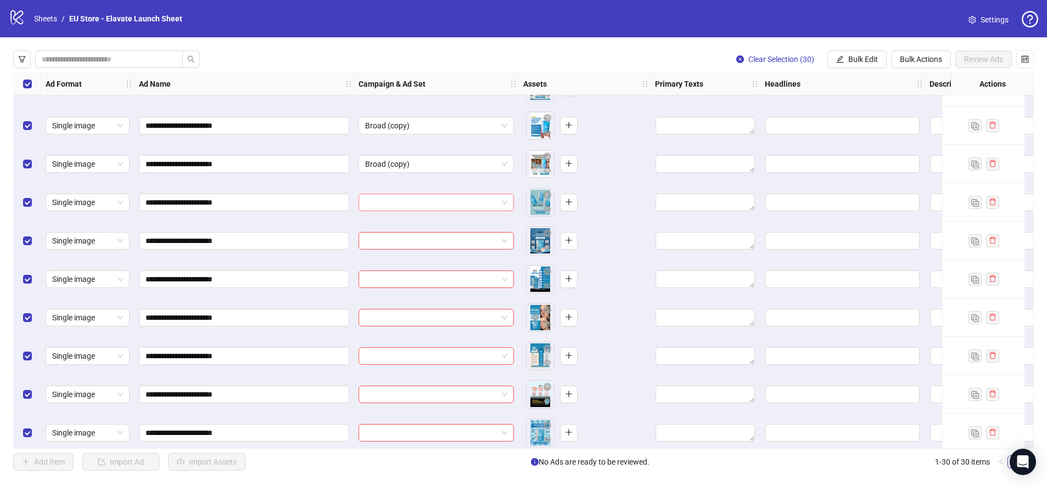
scroll to position [412, 0]
click at [407, 204] on input "search" at bounding box center [431, 202] width 132 height 16
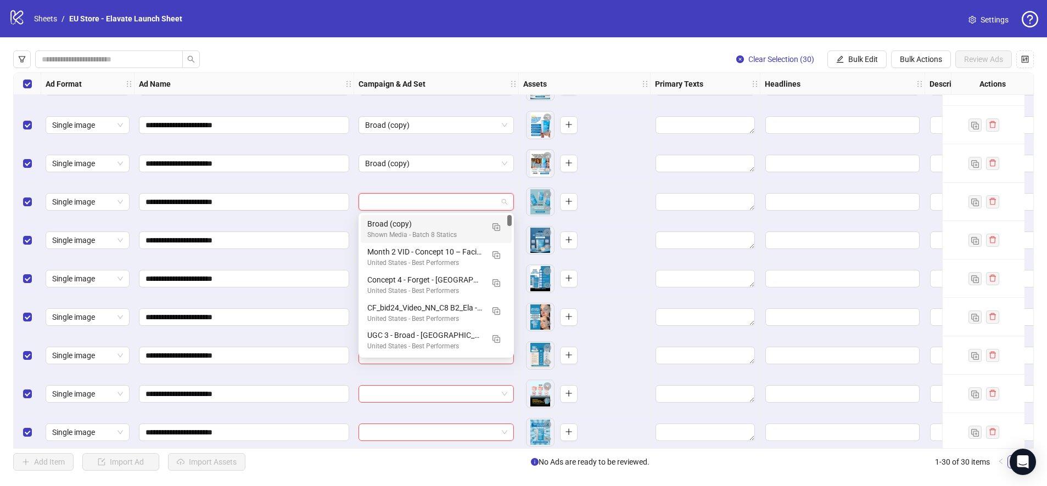
drag, startPoint x: 402, startPoint y: 218, endPoint x: 403, endPoint y: 226, distance: 7.2
click at [402, 219] on div "Broad (copy)" at bounding box center [425, 224] width 116 height 12
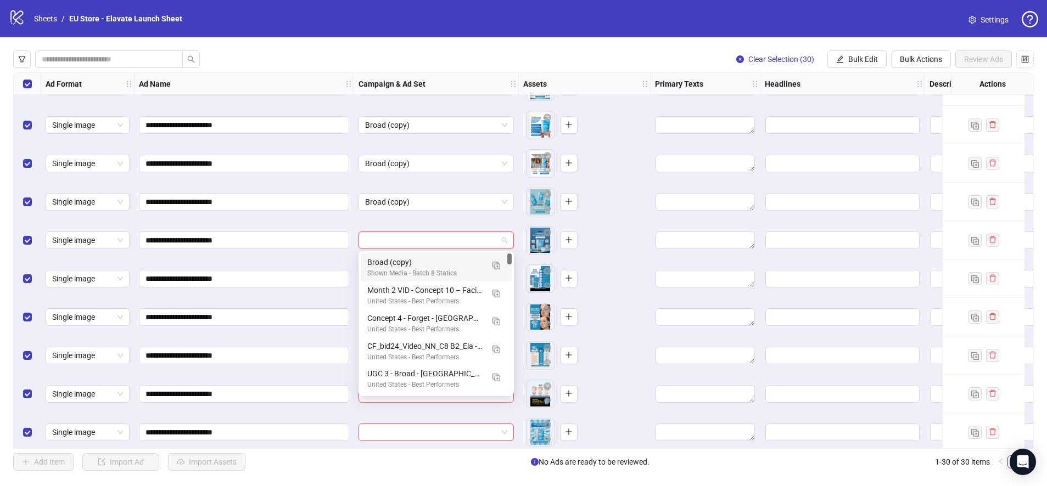
click at [404, 245] on input "search" at bounding box center [431, 240] width 132 height 16
click at [404, 263] on div "Broad (copy)" at bounding box center [425, 262] width 116 height 12
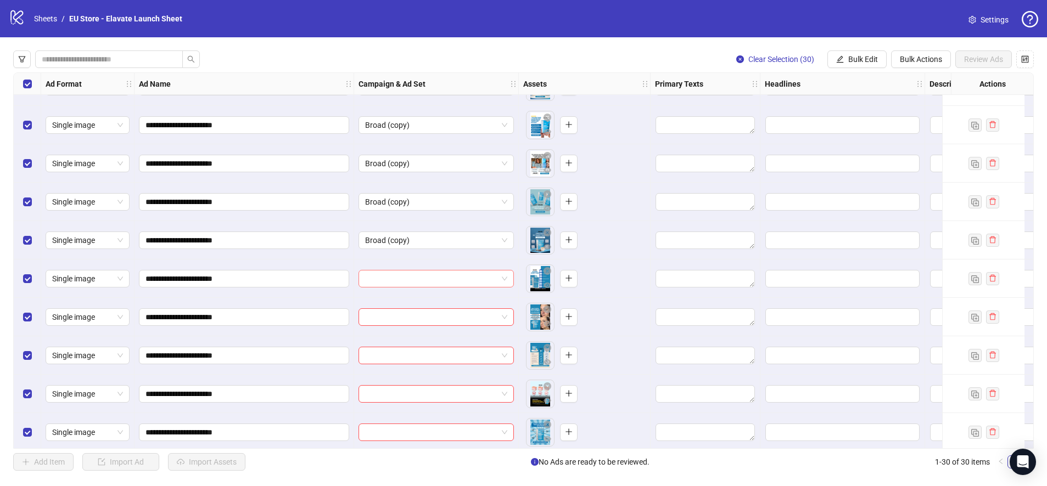
click at [407, 280] on input "search" at bounding box center [431, 279] width 132 height 16
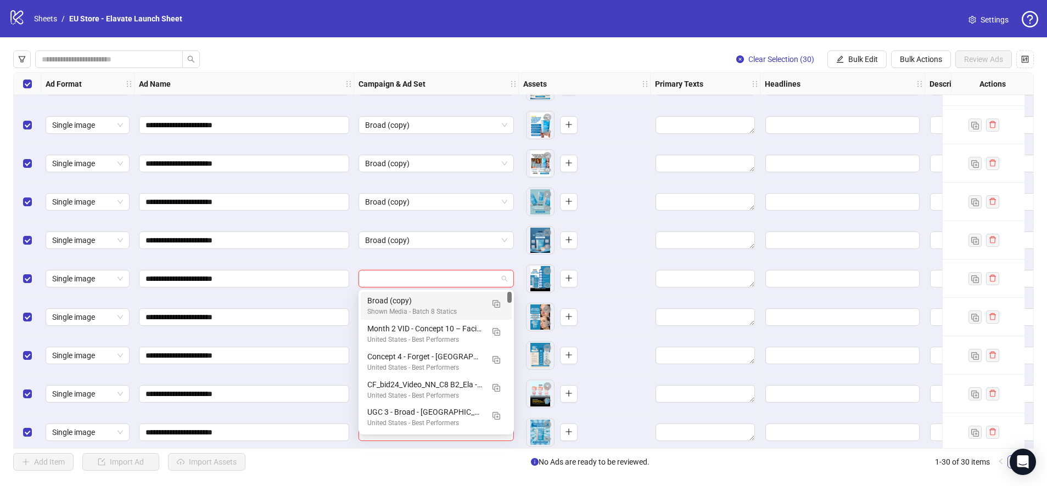
click at [409, 296] on div "Broad (copy) Shown Media - Batch 8 Statics" at bounding box center [436, 306] width 151 height 28
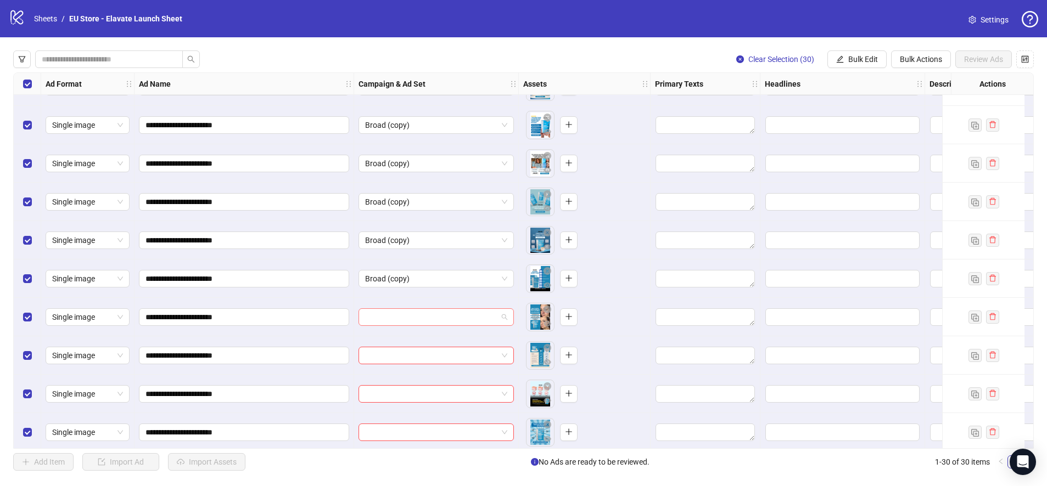
drag, startPoint x: 413, startPoint y: 318, endPoint x: 413, endPoint y: 324, distance: 6.0
click at [413, 318] on input "search" at bounding box center [431, 317] width 132 height 16
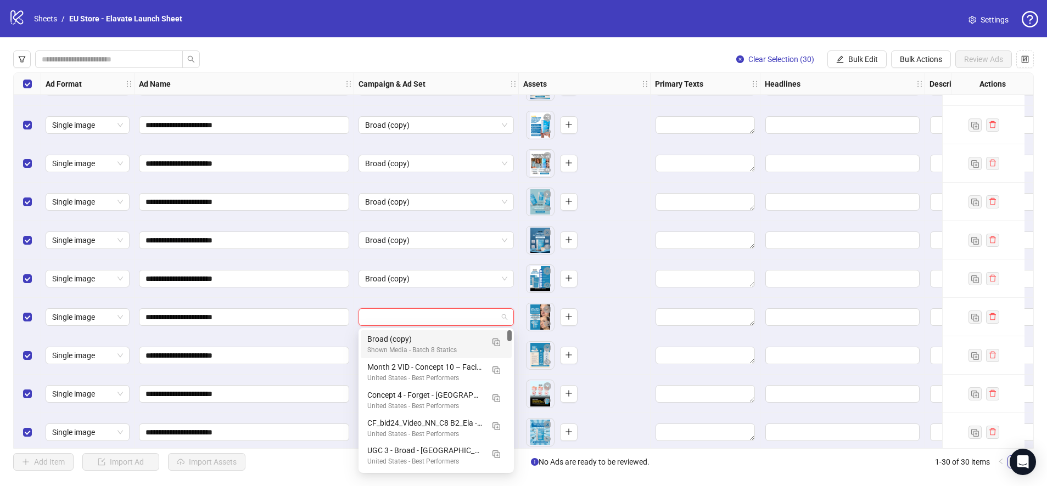
click at [412, 336] on div "Broad (copy)" at bounding box center [425, 339] width 116 height 12
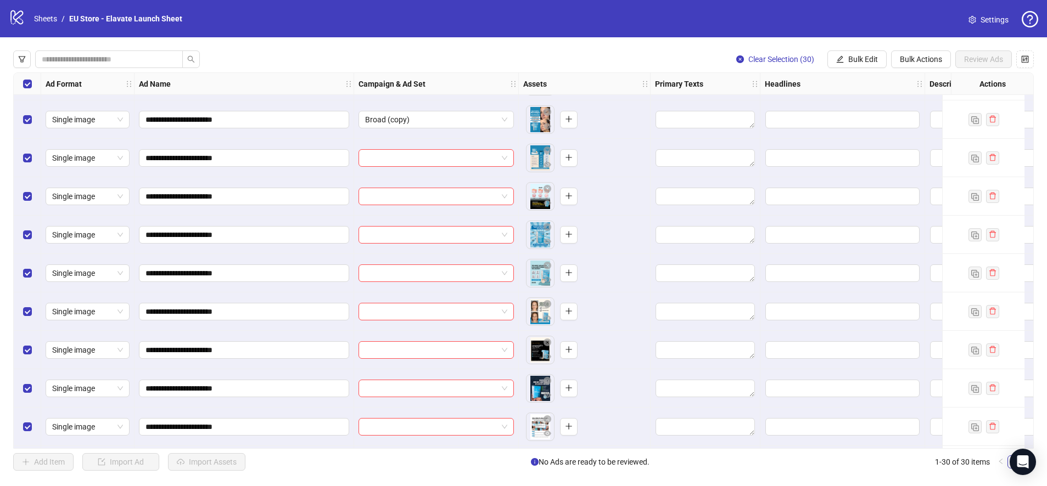
scroll to position [567, 0]
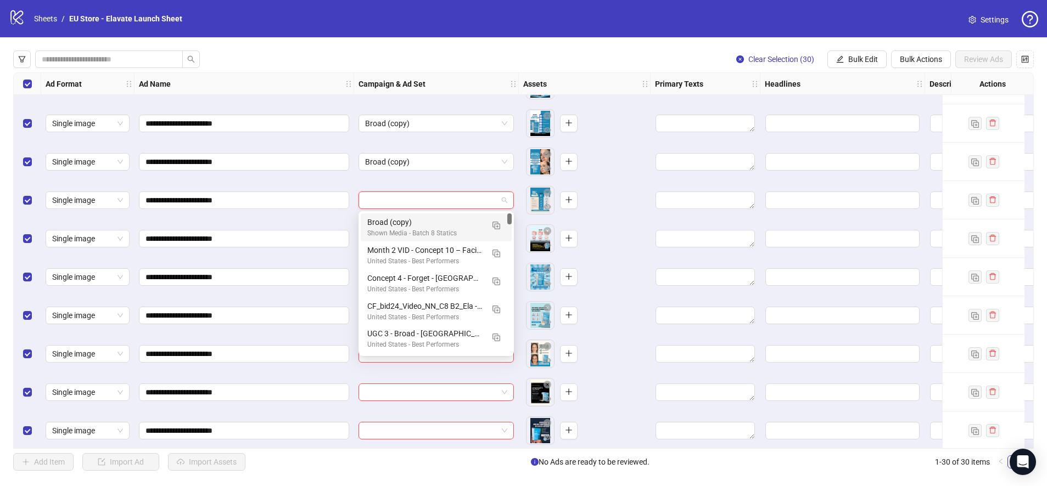
drag, startPoint x: 404, startPoint y: 205, endPoint x: 402, endPoint y: 216, distance: 10.8
click at [404, 205] on input "search" at bounding box center [431, 200] width 132 height 16
click at [401, 221] on div "Broad (copy)" at bounding box center [425, 222] width 116 height 12
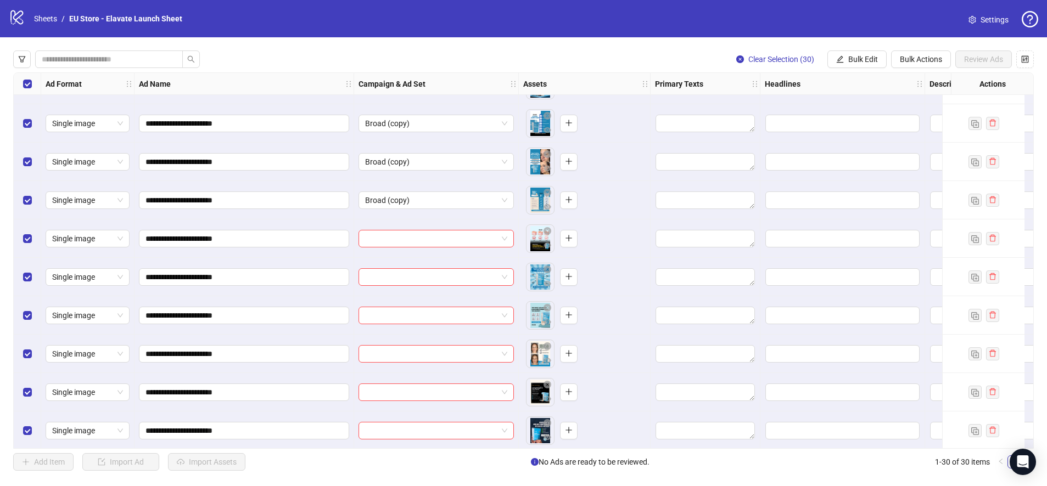
click at [408, 251] on div at bounding box center [436, 239] width 165 height 38
click at [409, 248] on div at bounding box center [436, 239] width 165 height 38
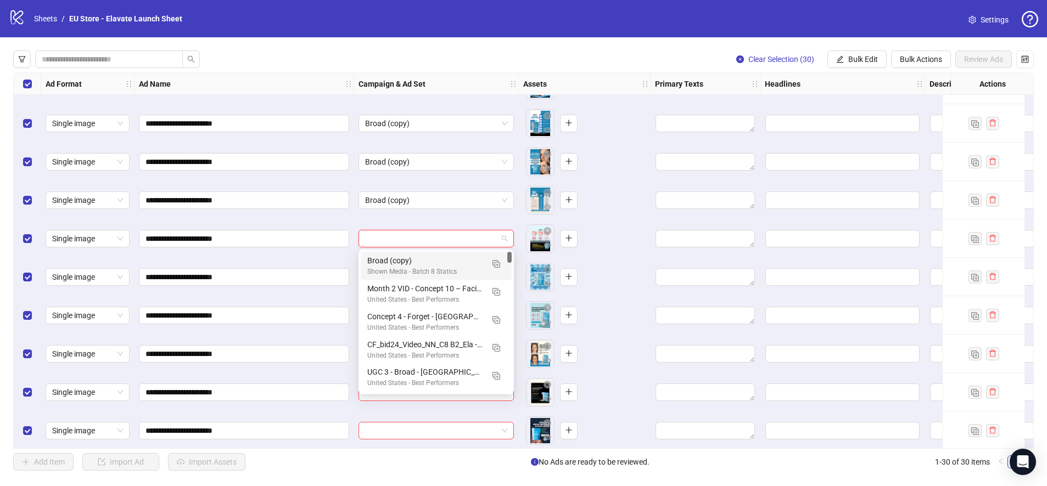
drag, startPoint x: 407, startPoint y: 237, endPoint x: 406, endPoint y: 255, distance: 18.7
click at [407, 237] on input "search" at bounding box center [431, 239] width 132 height 16
drag, startPoint x: 406, startPoint y: 255, endPoint x: 411, endPoint y: 281, distance: 26.3
click at [406, 256] on div "Broad (copy)" at bounding box center [425, 261] width 116 height 12
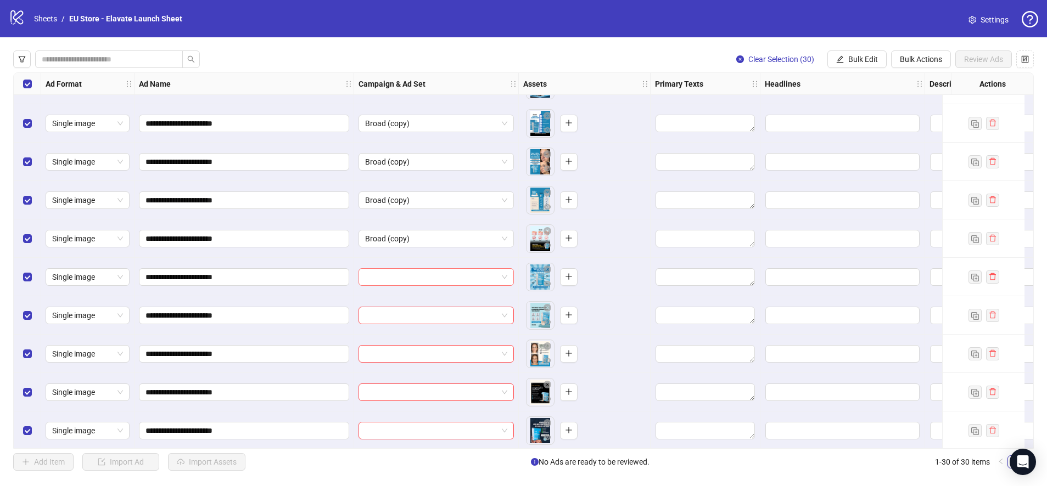
click at [411, 282] on input "search" at bounding box center [431, 277] width 132 height 16
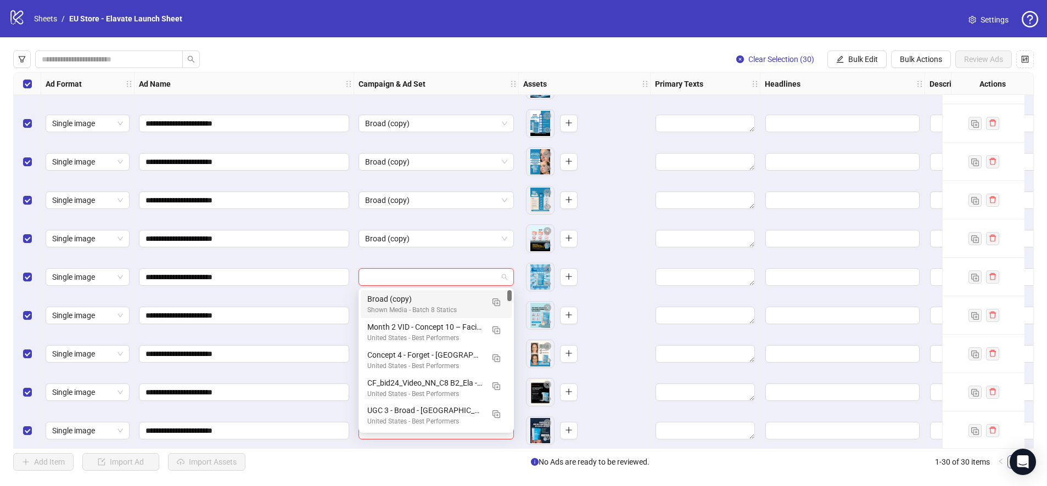
click at [413, 301] on div "Broad (copy)" at bounding box center [425, 299] width 116 height 12
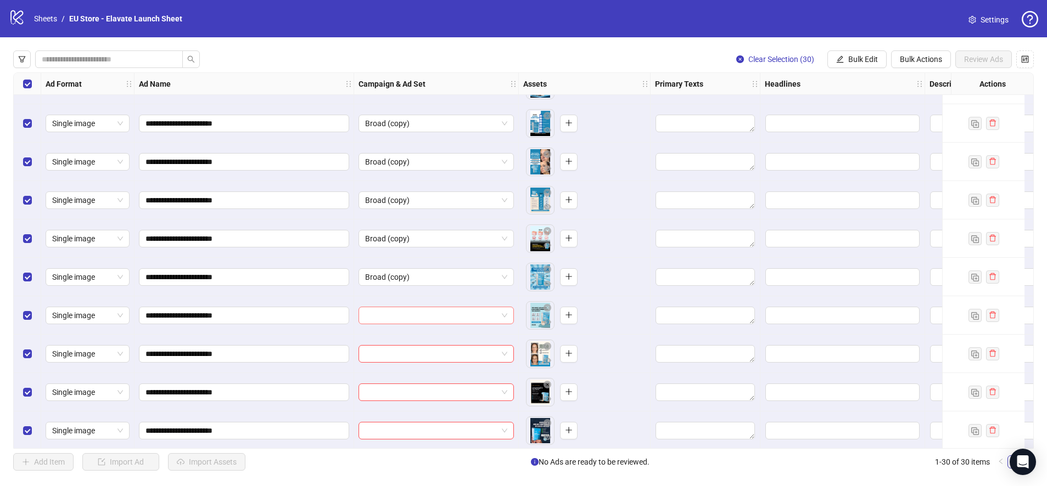
drag, startPoint x: 420, startPoint y: 339, endPoint x: 422, endPoint y: 314, distance: 24.7
click at [420, 338] on div at bounding box center [436, 354] width 165 height 38
click at [422, 315] on input "search" at bounding box center [431, 315] width 132 height 16
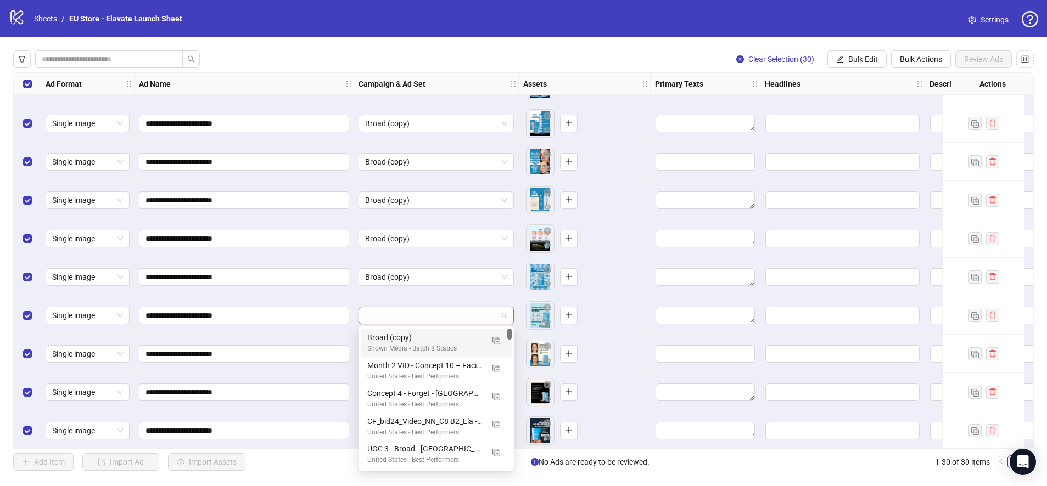
drag, startPoint x: 414, startPoint y: 341, endPoint x: 416, endPoint y: 327, distance: 14.4
click at [416, 327] on div "120229239236830395 120229238968040395 Broad (copy) Shown Media - Batch 8 Static…" at bounding box center [435, 399] width 155 height 145
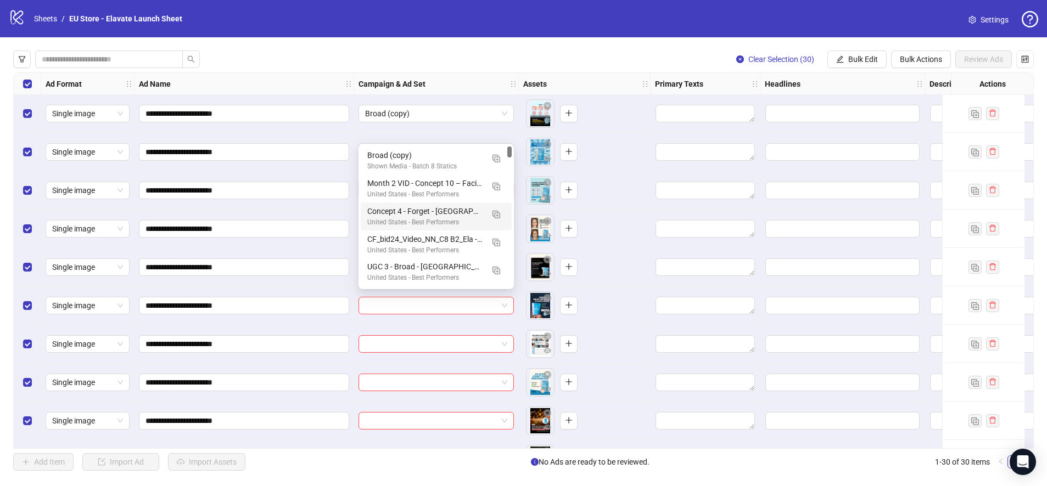
scroll to position [688, 0]
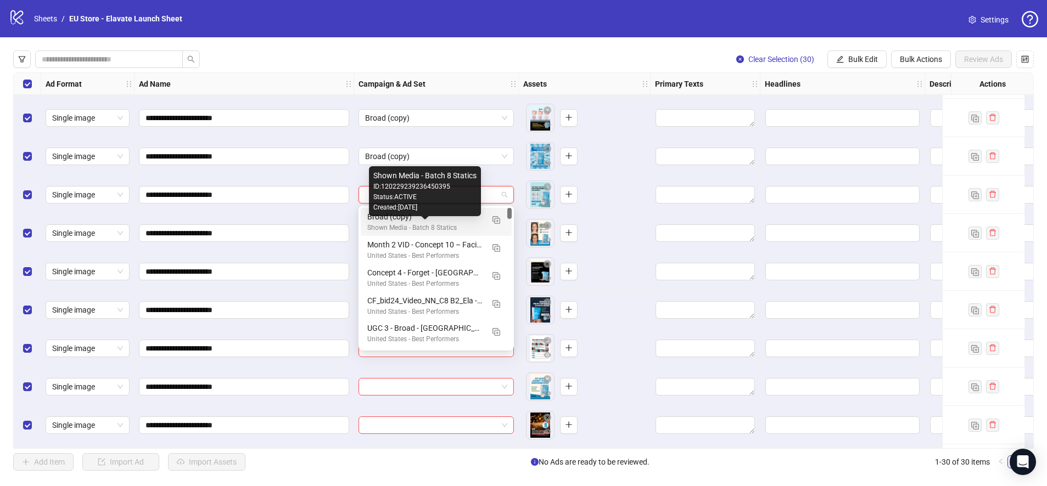
click at [434, 224] on div "Shown Media - Batch 8 Statics" at bounding box center [425, 228] width 116 height 10
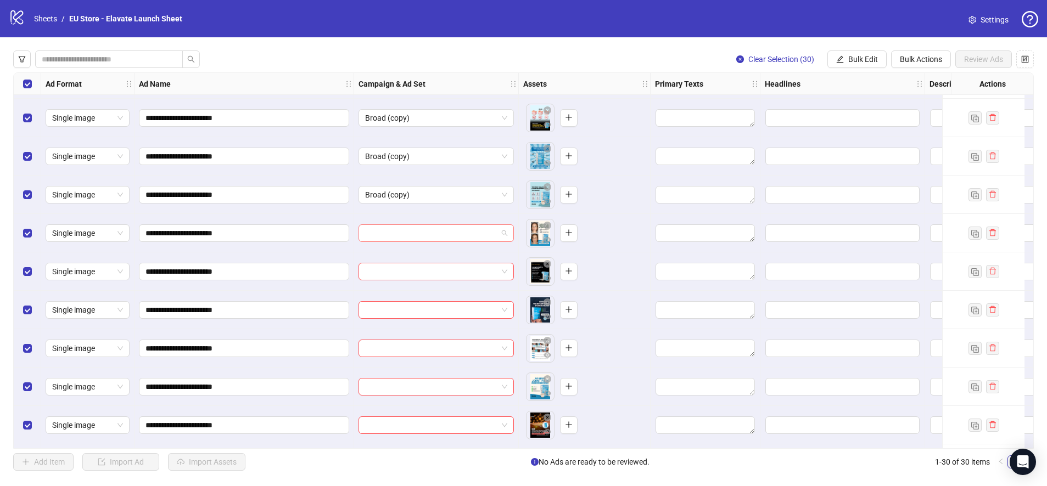
click at [419, 241] on div at bounding box center [435, 233] width 155 height 18
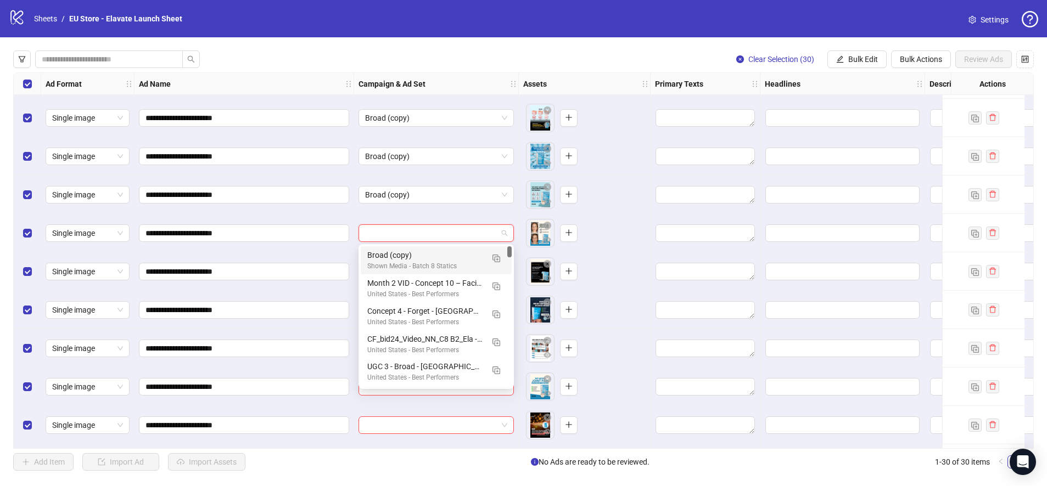
click at [428, 260] on div "Broad (copy) Shown Media - Batch 8 Statics" at bounding box center [425, 260] width 116 height 23
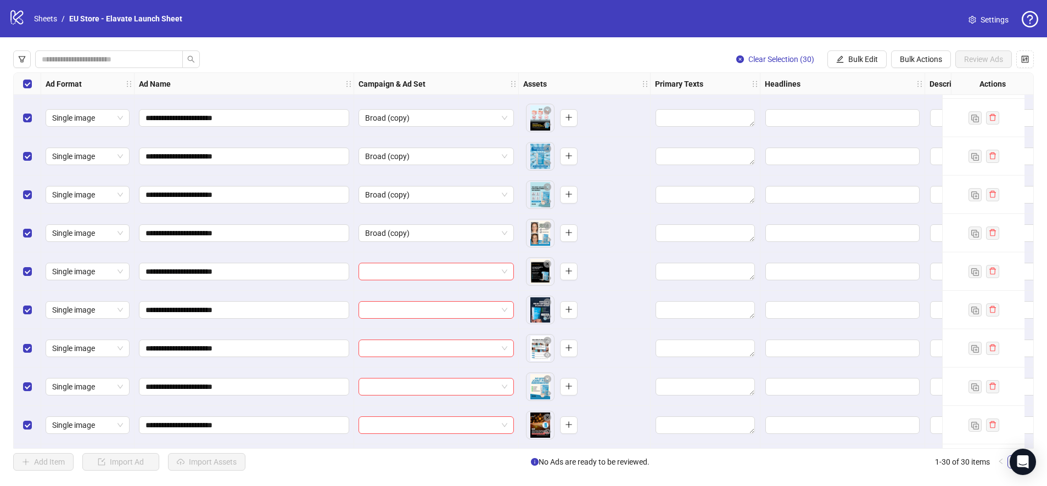
scroll to position [752, 0]
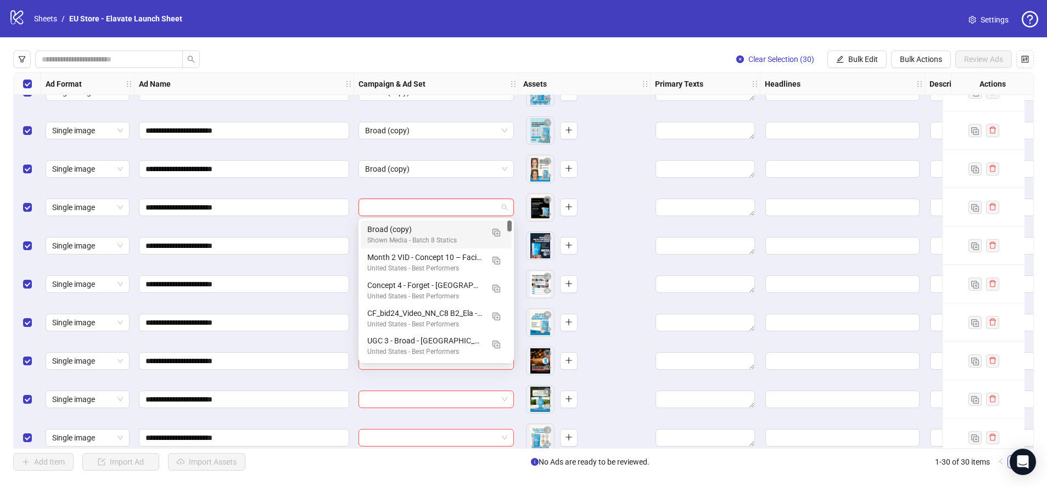
click at [413, 210] on input "search" at bounding box center [431, 207] width 132 height 16
click at [417, 233] on div "Broad (copy)" at bounding box center [425, 229] width 116 height 12
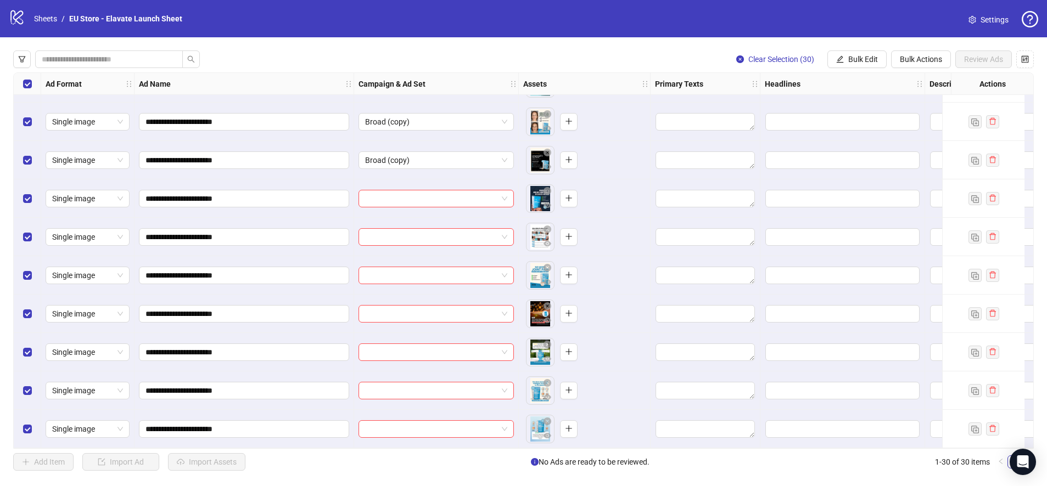
scroll to position [803, 0]
click at [405, 197] on div "**********" at bounding box center [523, 260] width 1020 height 377
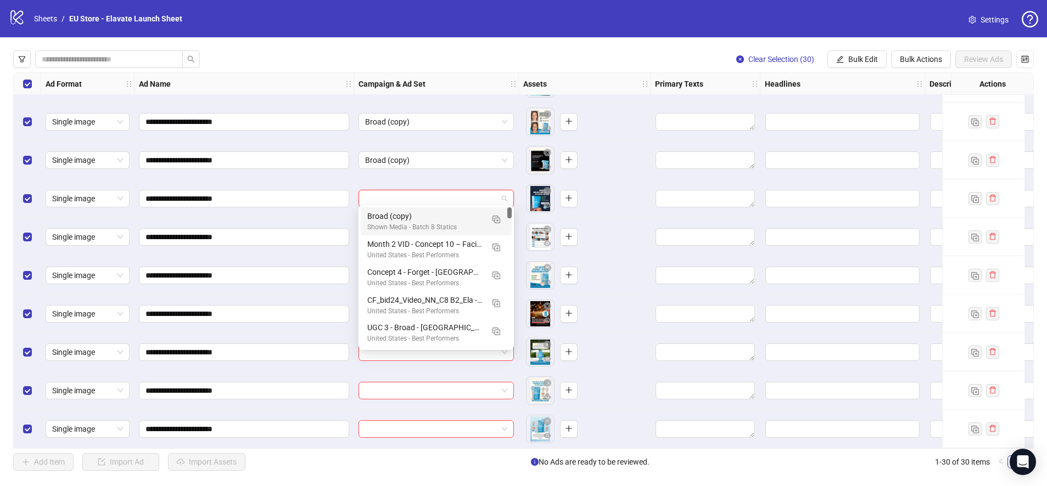
click at [412, 190] on input "search" at bounding box center [431, 198] width 132 height 16
click at [409, 223] on div "Shown Media - Batch 8 Statics" at bounding box center [425, 227] width 116 height 10
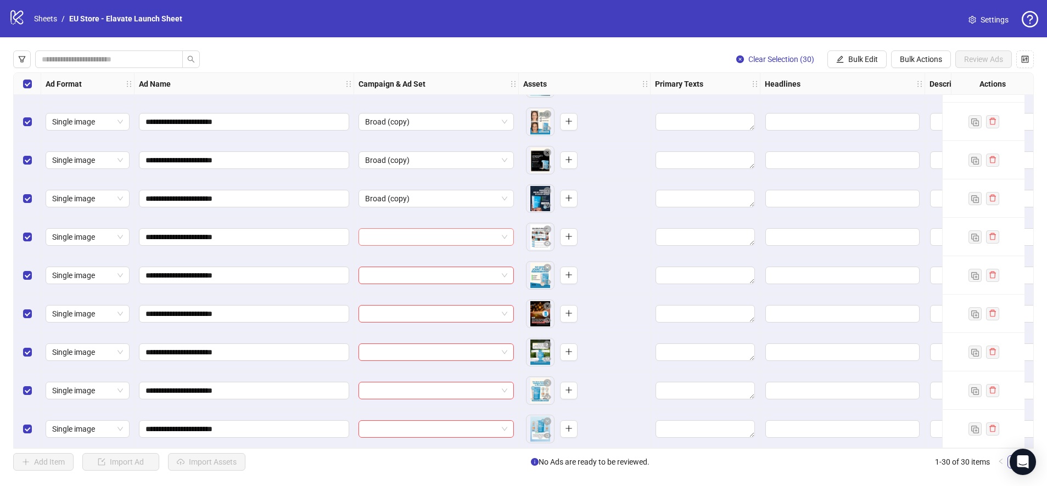
scroll to position [1, 0]
click at [407, 231] on input "search" at bounding box center [431, 237] width 132 height 16
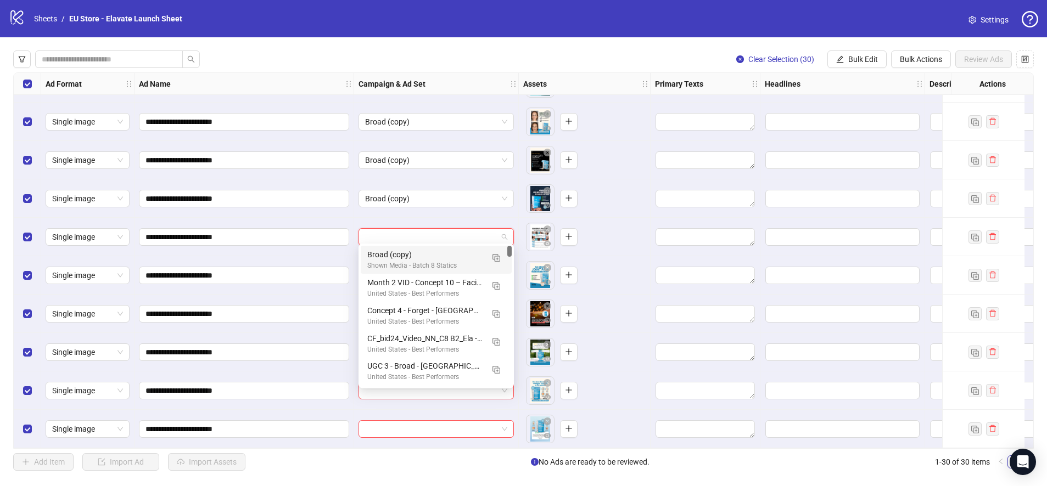
click at [409, 247] on div "Broad (copy) Shown Media - Batch 8 Statics" at bounding box center [436, 260] width 151 height 28
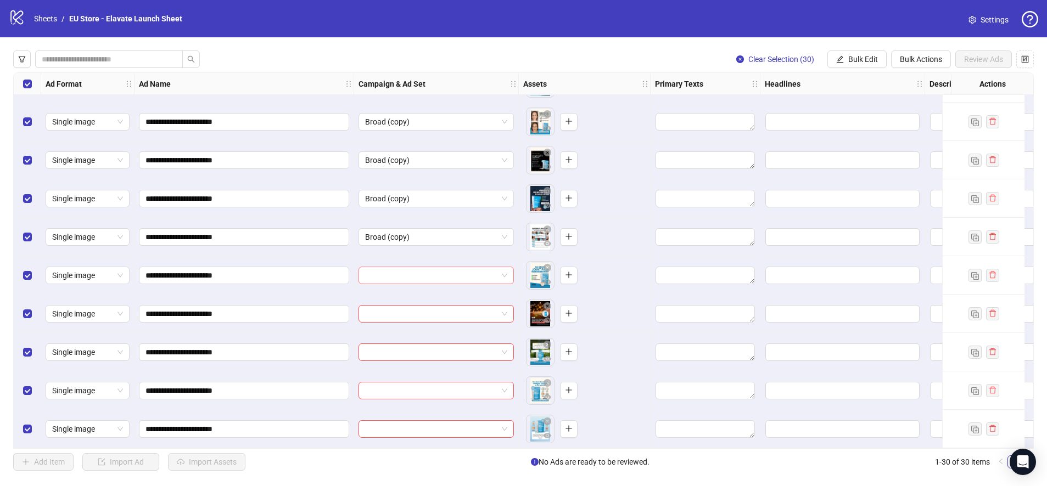
click at [407, 277] on input "search" at bounding box center [431, 275] width 132 height 16
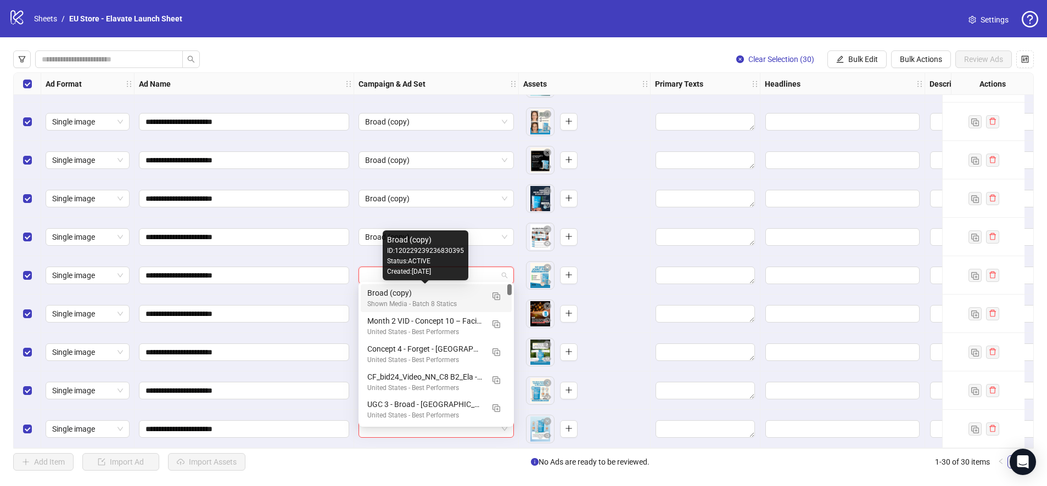
click at [411, 299] on div "Broad (copy)" at bounding box center [425, 293] width 116 height 12
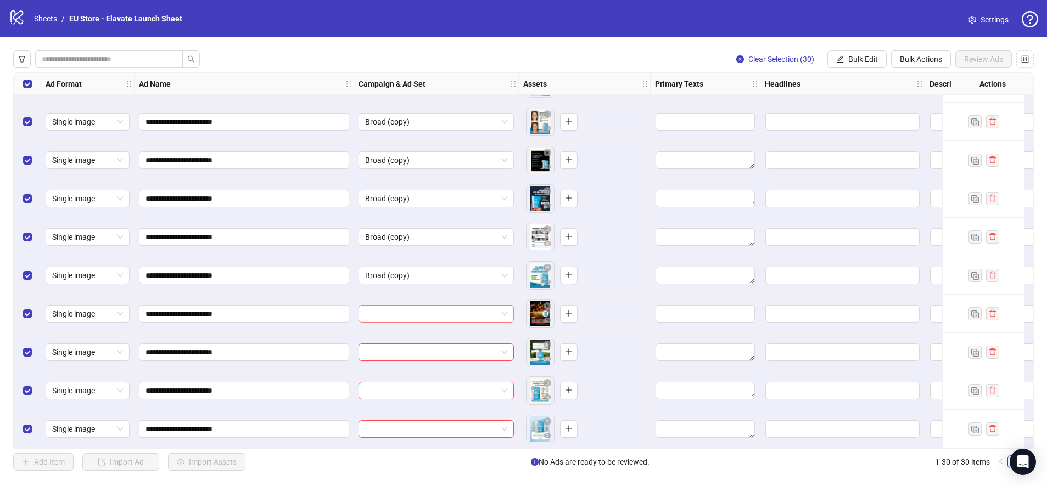
drag, startPoint x: 416, startPoint y: 322, endPoint x: 414, endPoint y: 315, distance: 6.8
click at [416, 321] on div at bounding box center [436, 314] width 165 height 38
click at [414, 316] on input "search" at bounding box center [431, 314] width 132 height 16
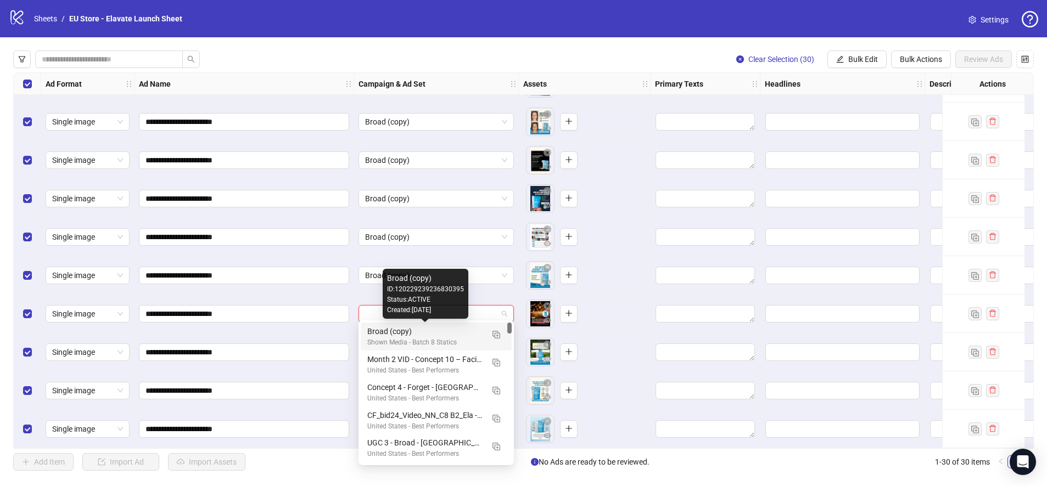
drag, startPoint x: 413, startPoint y: 335, endPoint x: 409, endPoint y: 320, distance: 15.5
click at [413, 334] on div "Broad (copy)" at bounding box center [425, 331] width 116 height 12
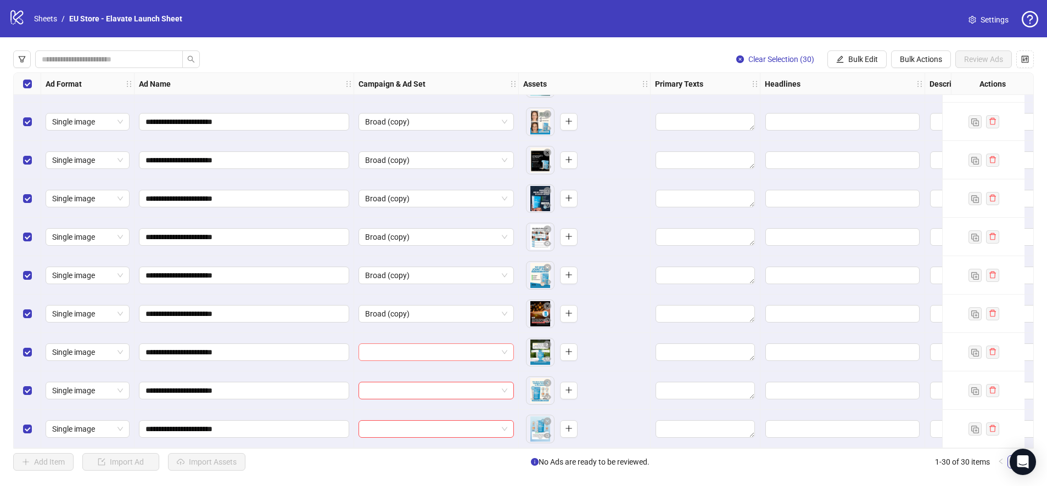
click at [418, 344] on input "search" at bounding box center [431, 352] width 132 height 16
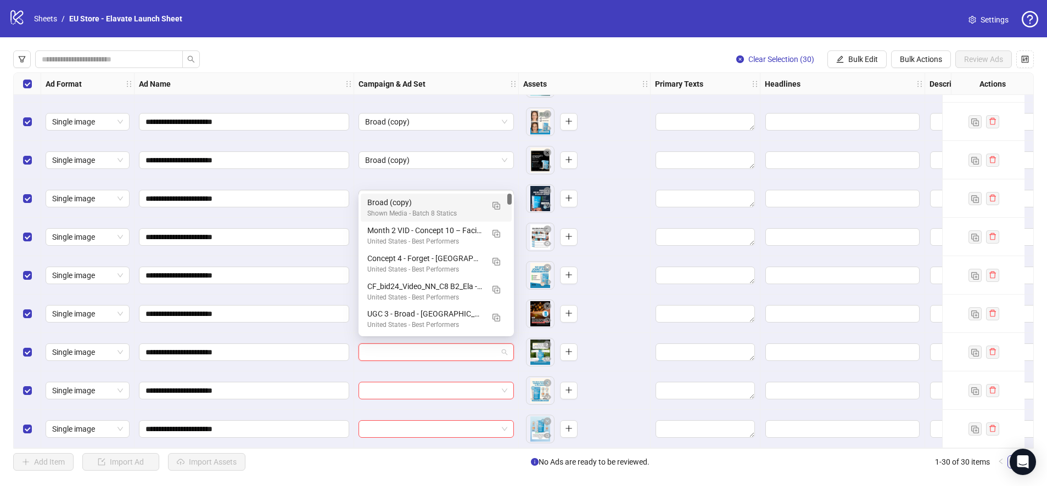
click at [414, 206] on div "Broad (copy)" at bounding box center [425, 202] width 116 height 12
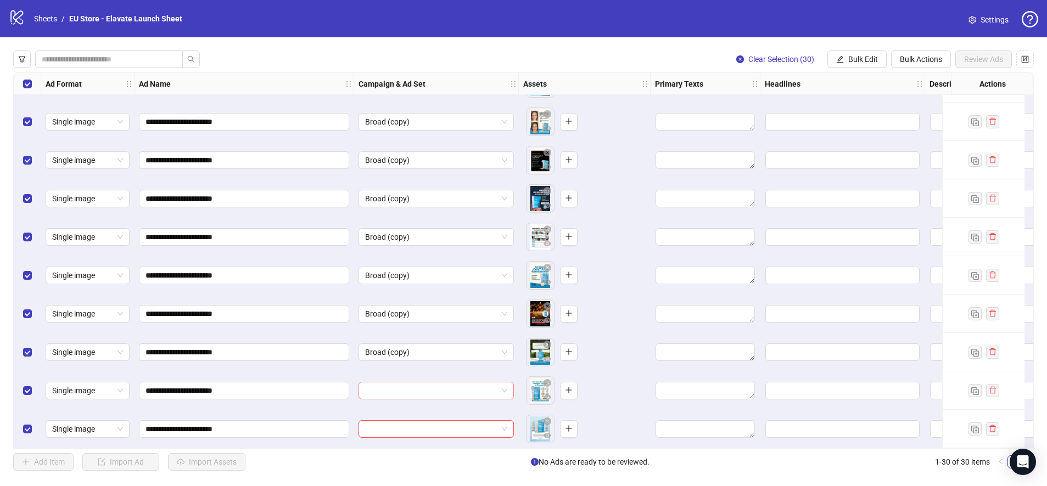
click at [413, 388] on input "search" at bounding box center [431, 391] width 132 height 16
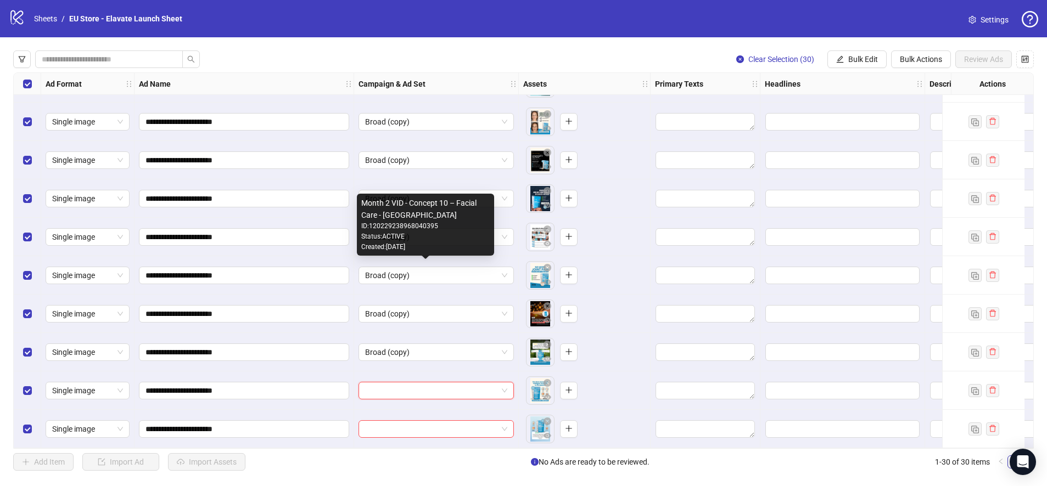
click at [406, 241] on div "Status: ACTIVE" at bounding box center [425, 237] width 128 height 10
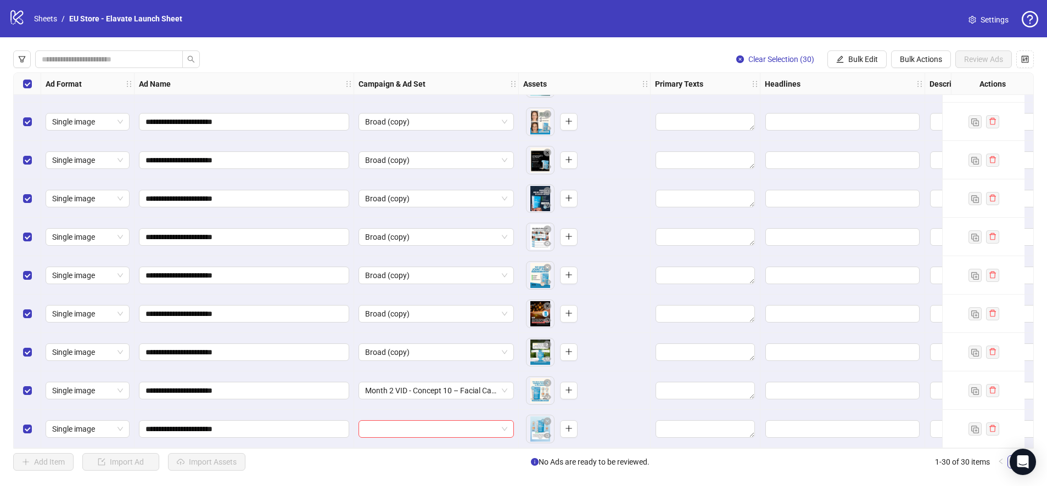
click at [458, 375] on div "Month 2 VID - Concept 10 – Facial Care - [GEOGRAPHIC_DATA]" at bounding box center [436, 391] width 165 height 38
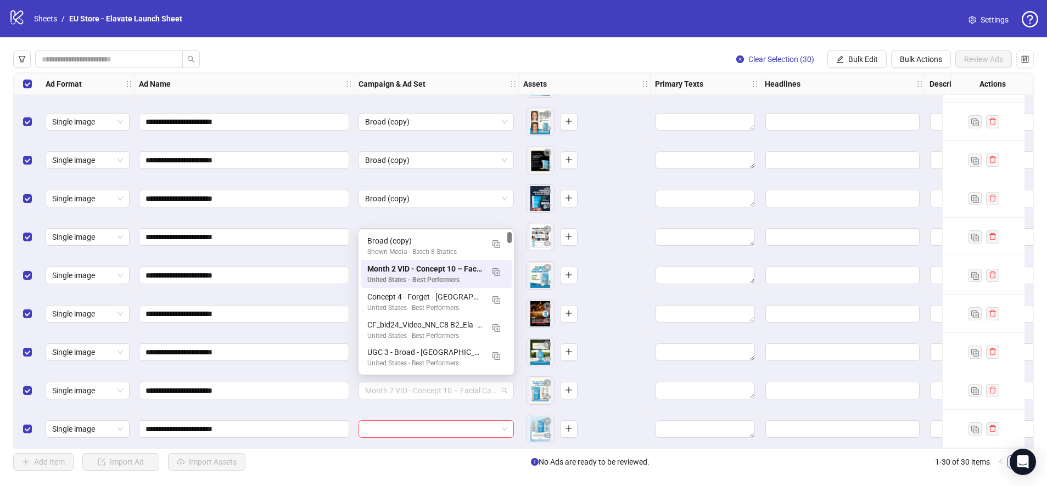
drag, startPoint x: 457, startPoint y: 384, endPoint x: 451, endPoint y: 348, distance: 36.7
click at [457, 384] on span "Month 2 VID - Concept 10 – Facial Care - [GEOGRAPHIC_DATA]" at bounding box center [436, 391] width 142 height 16
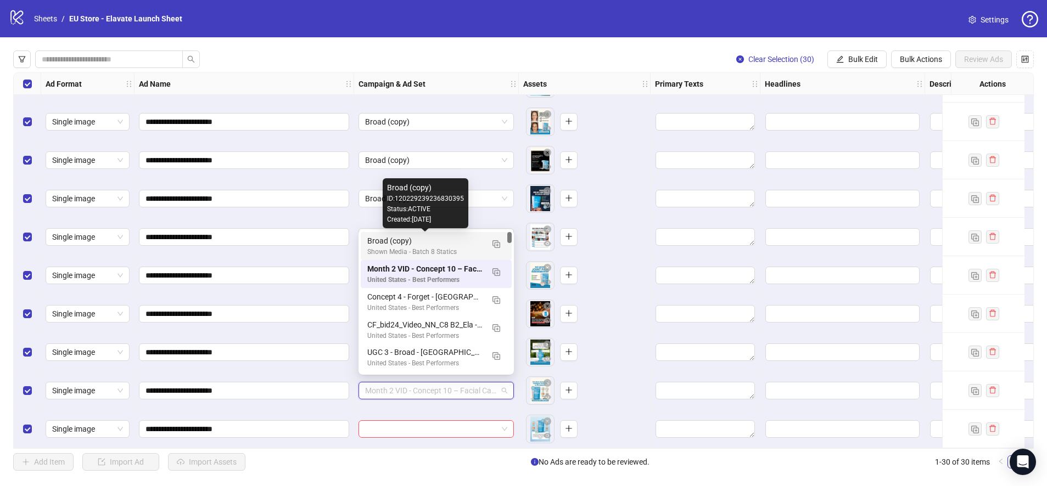
click at [475, 235] on div "Broad (copy)" at bounding box center [425, 241] width 116 height 12
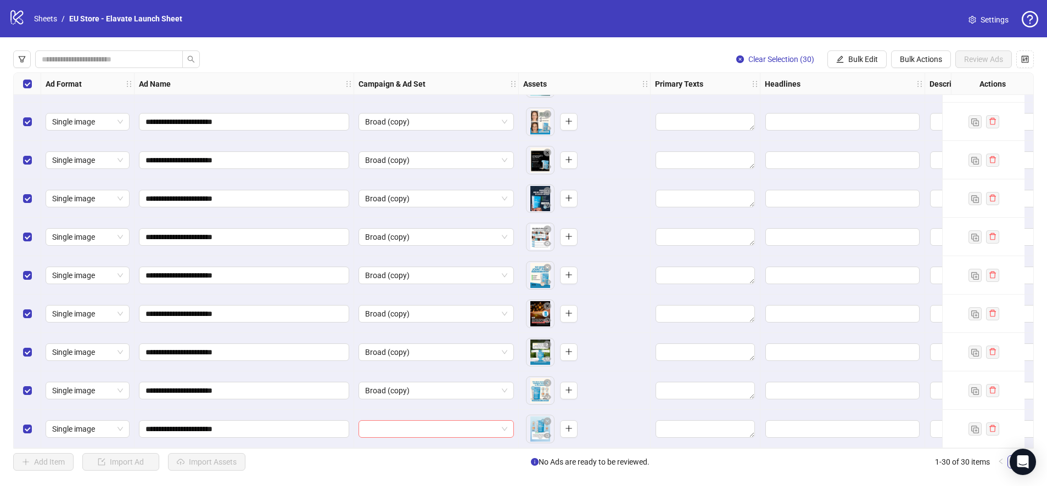
click at [437, 423] on input "search" at bounding box center [431, 429] width 132 height 16
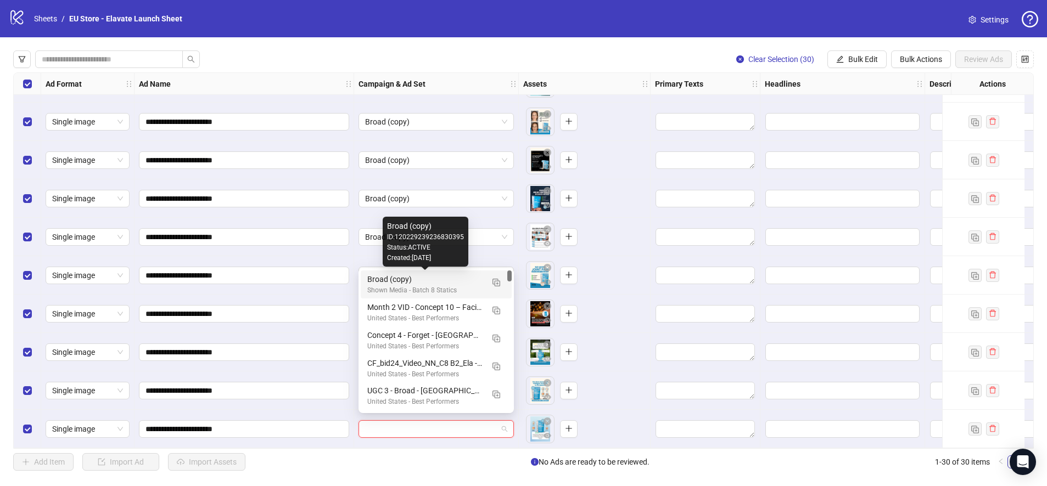
click at [385, 279] on div "Broad (copy)" at bounding box center [425, 279] width 116 height 12
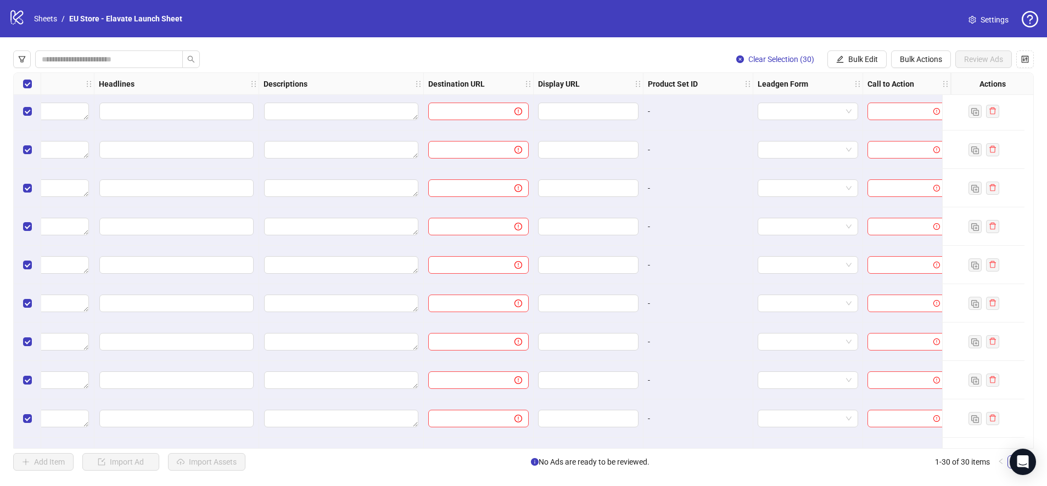
scroll to position [3, 675]
click at [821, 106] on input "search" at bounding box center [802, 111] width 77 height 16
click at [891, 109] on input "search" at bounding box center [901, 111] width 55 height 16
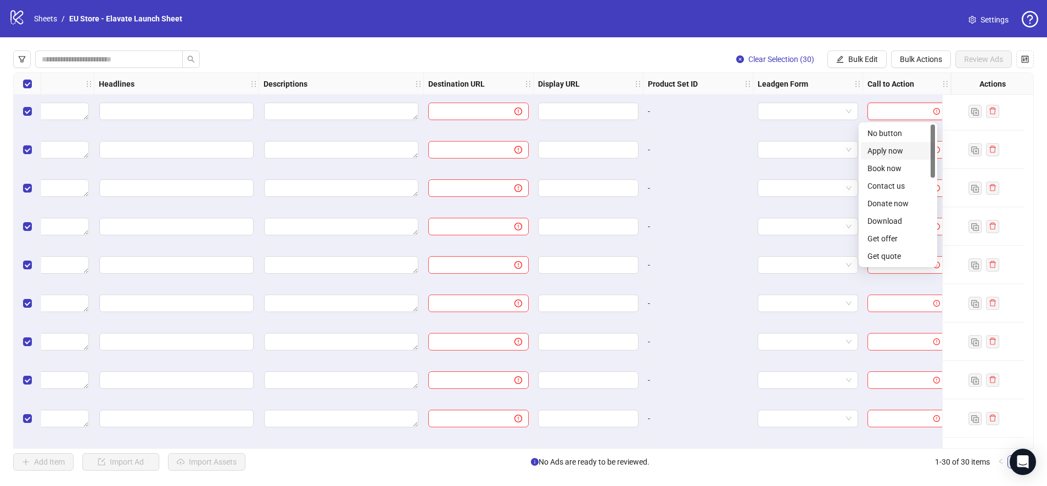
scroll to position [228, 0]
click at [895, 171] on div "Shop now" at bounding box center [897, 168] width 61 height 12
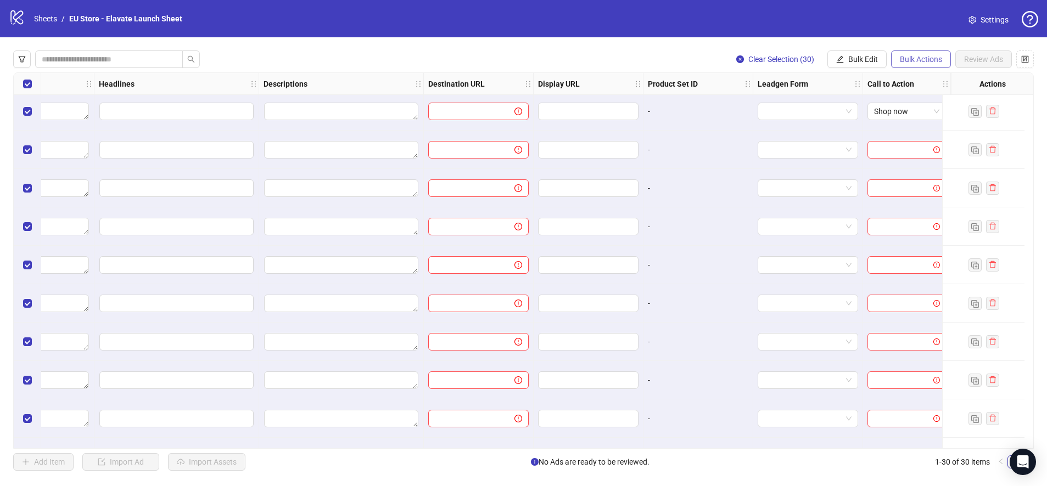
click at [910, 62] on span "Bulk Actions" at bounding box center [921, 59] width 42 height 9
click at [857, 53] on button "Bulk Edit" at bounding box center [856, 59] width 59 height 18
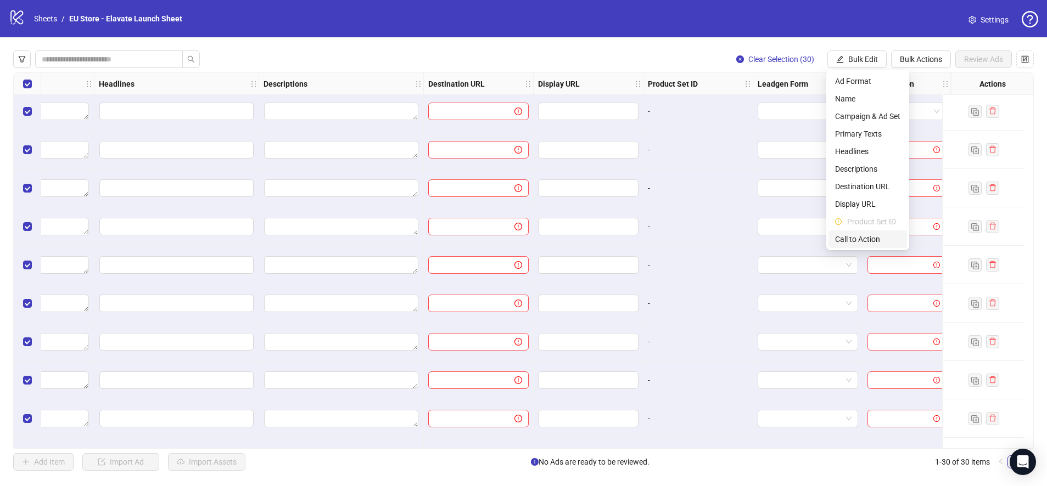
click at [870, 246] on li "Call to Action" at bounding box center [867, 240] width 78 height 18
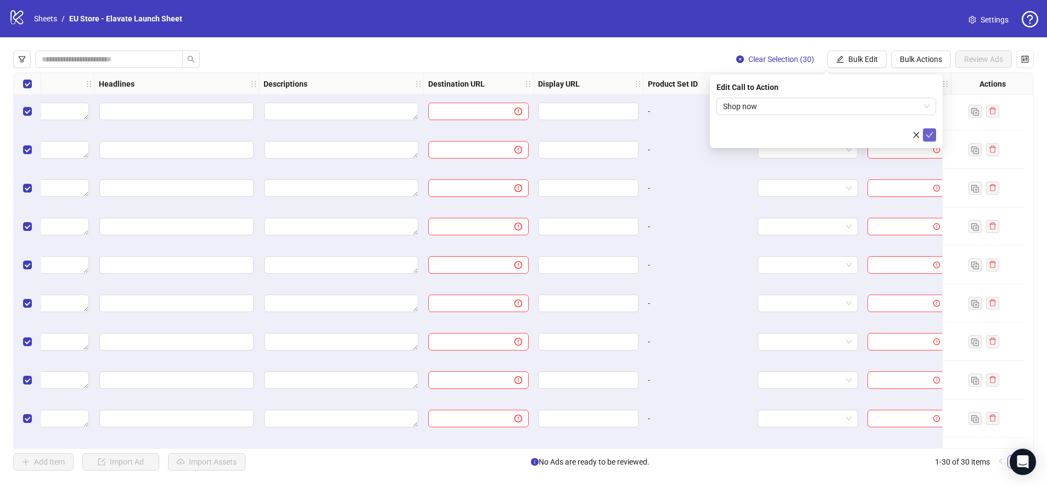
click at [930, 138] on icon "check" at bounding box center [929, 135] width 8 height 8
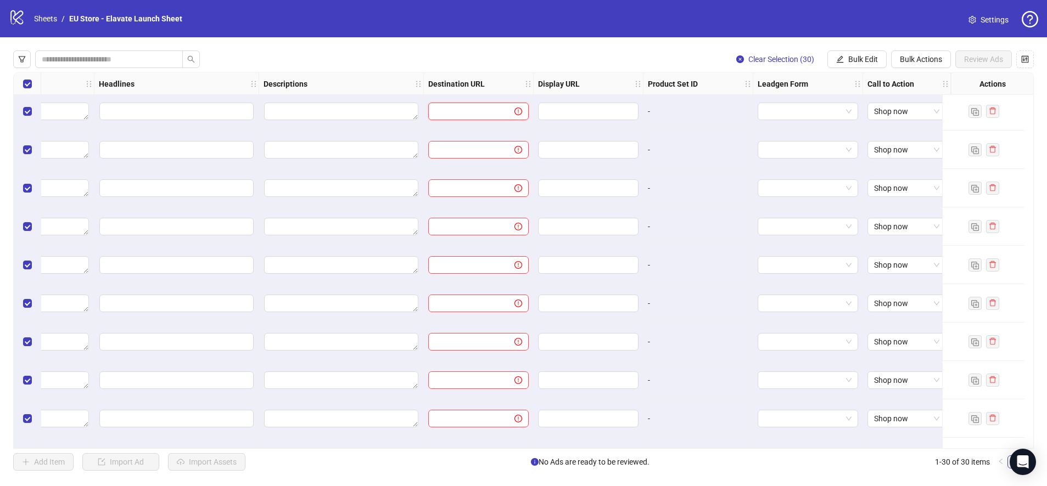
click at [450, 109] on input "text" at bounding box center [467, 111] width 64 height 12
paste input "**********"
type input "**********"
click at [868, 58] on span "Bulk Edit" at bounding box center [863, 59] width 30 height 9
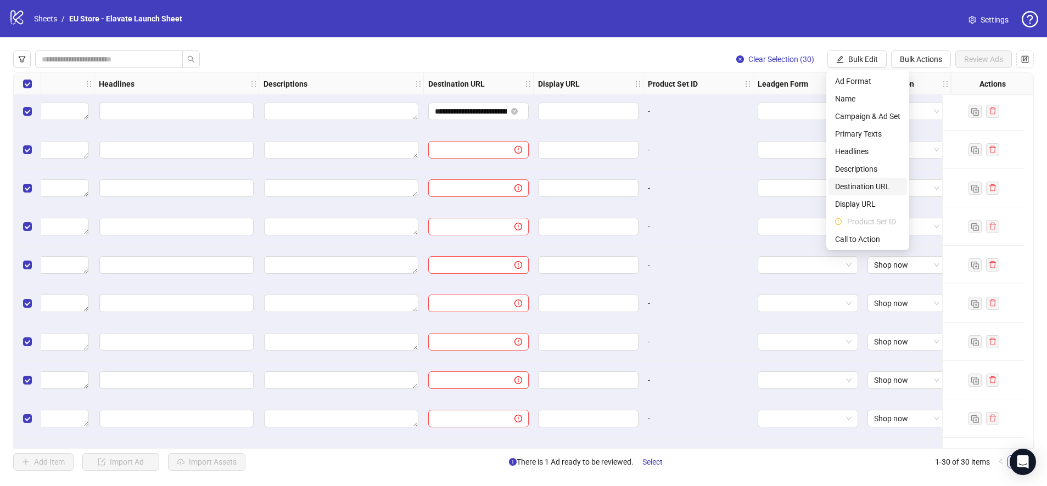
click at [894, 182] on span "Destination URL" at bounding box center [867, 187] width 65 height 12
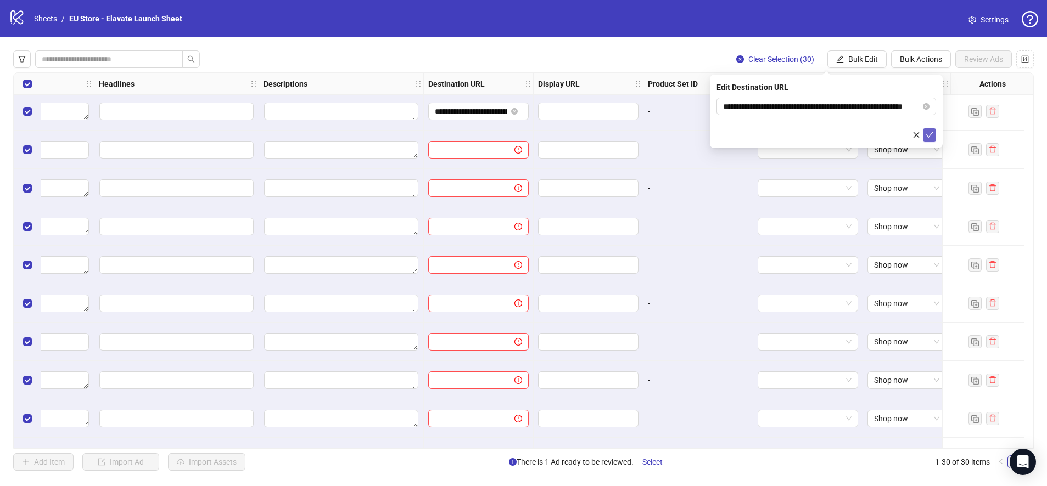
click at [934, 134] on button "submit" at bounding box center [929, 134] width 13 height 13
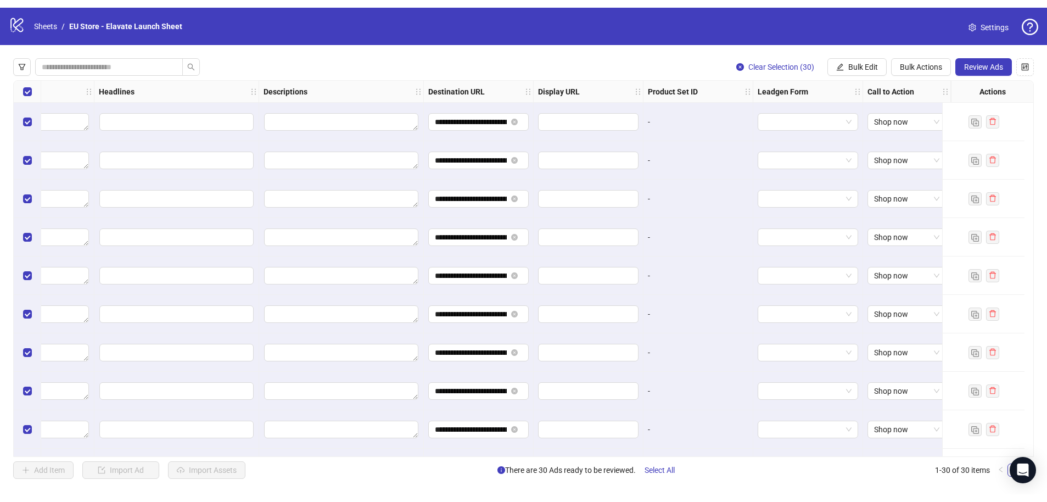
scroll to position [0, 674]
